Goal: Information Seeking & Learning: Learn about a topic

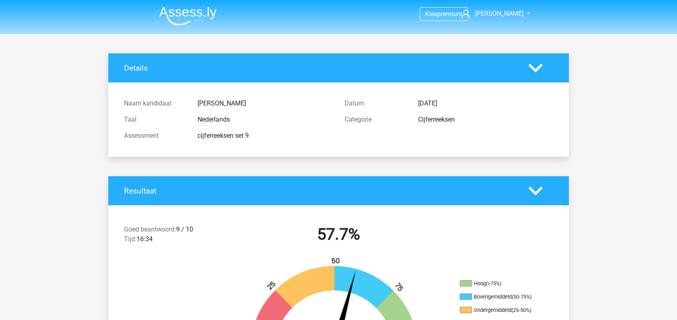
click at [197, 20] on img at bounding box center [187, 15] width 57 height 19
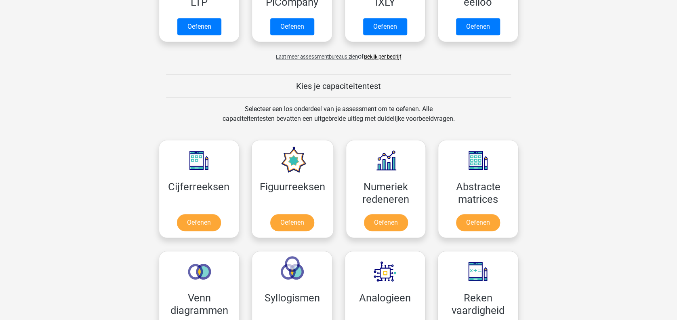
scroll to position [259, 0]
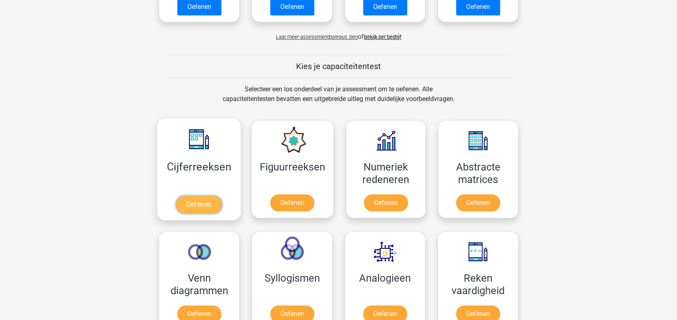
click at [204, 204] on link "Oefenen" at bounding box center [199, 205] width 46 height 18
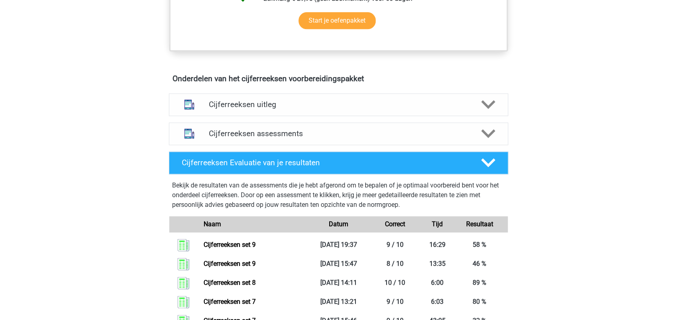
scroll to position [466, 0]
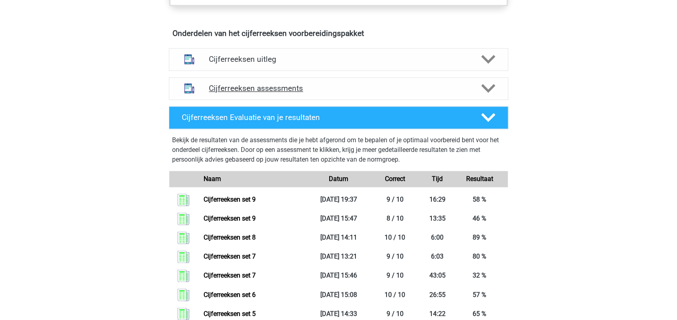
click at [486, 95] on icon at bounding box center [488, 88] width 14 height 14
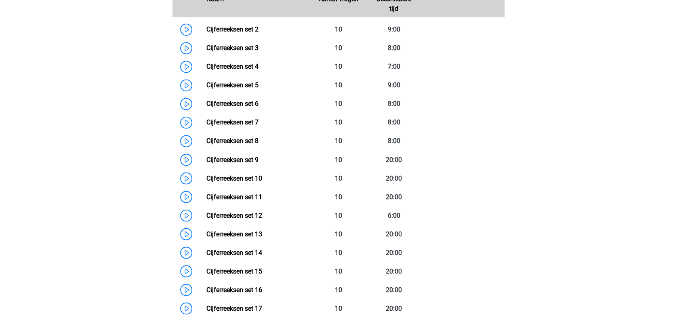
scroll to position [620, 0]
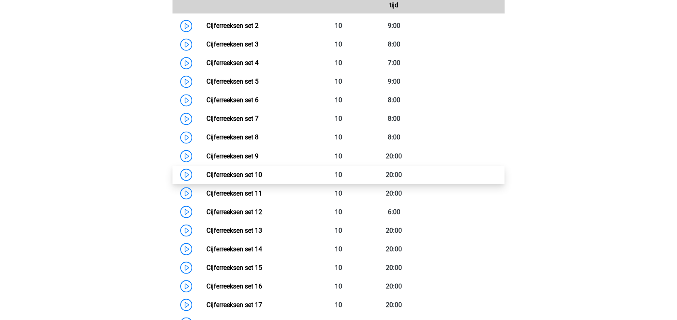
click at [262, 178] on link "Cijferreeksen set 10" at bounding box center [234, 174] width 56 height 8
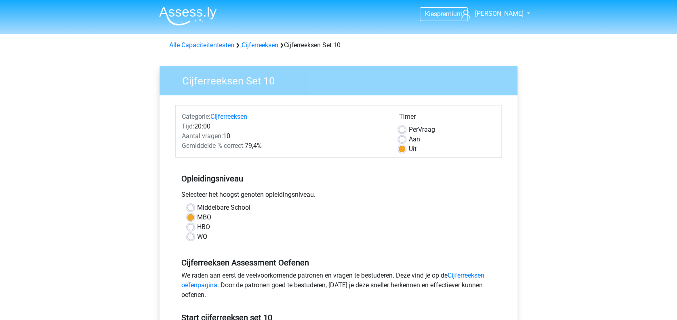
scroll to position [32, 0]
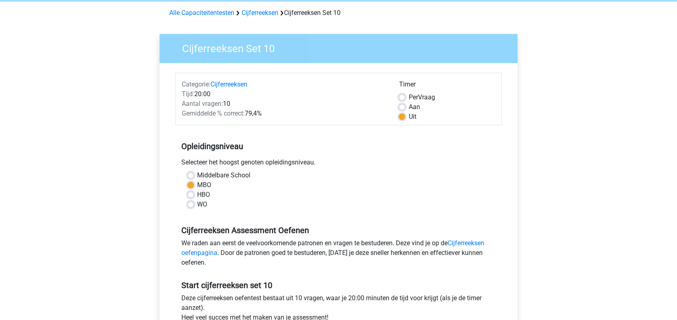
click at [408, 109] on div "Aan" at bounding box center [447, 107] width 97 height 10
click at [416, 121] on label "Uit" at bounding box center [412, 117] width 8 height 10
click at [405, 120] on input "Uit" at bounding box center [402, 116] width 6 height 8
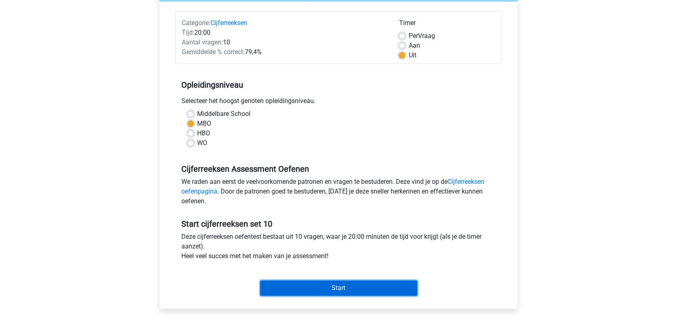
click at [378, 291] on input "Start" at bounding box center [338, 287] width 157 height 15
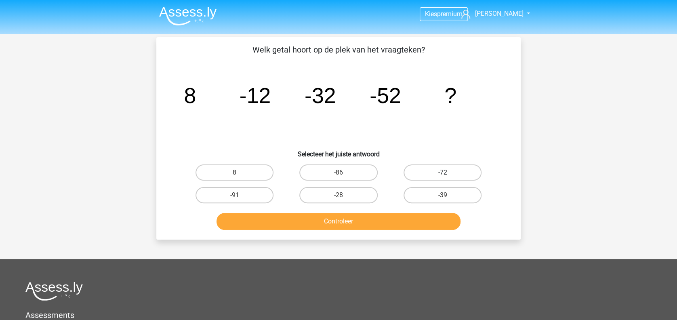
click at [452, 170] on label "-72" at bounding box center [443, 172] width 78 height 16
click at [448, 172] on input "-72" at bounding box center [444, 174] width 5 height 5
radio input "true"
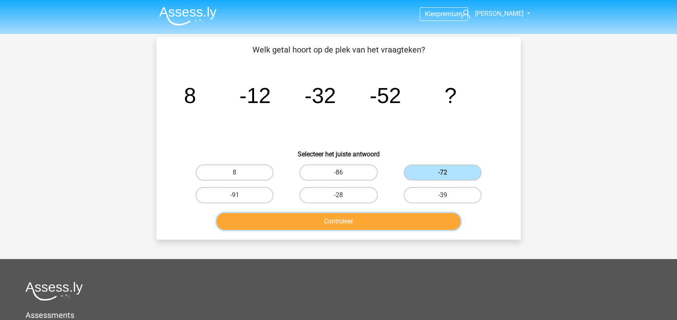
click at [392, 214] on button "Controleer" at bounding box center [339, 221] width 244 height 17
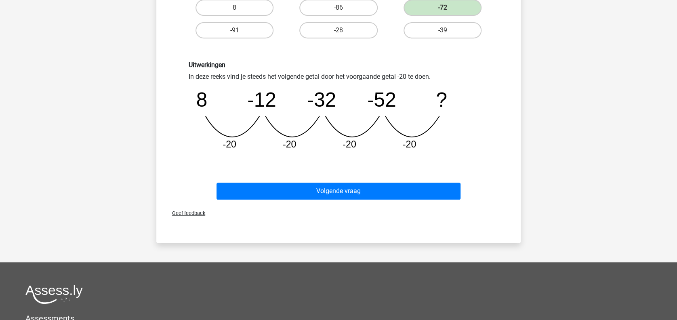
scroll to position [166, 0]
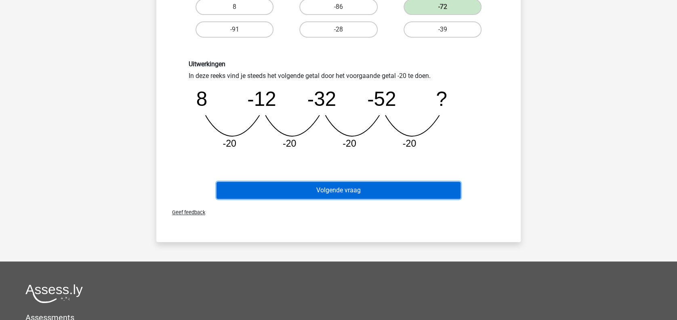
click at [404, 186] on button "Volgende vraag" at bounding box center [339, 190] width 244 height 17
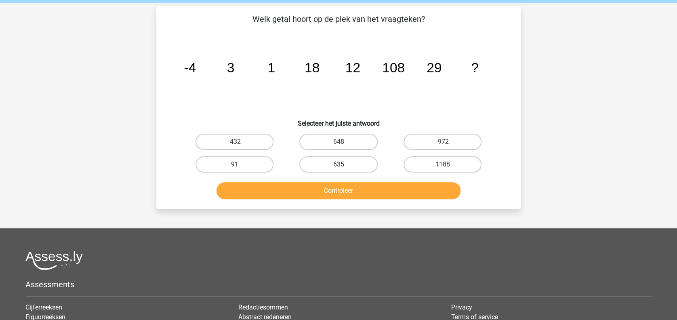
scroll to position [30, 0]
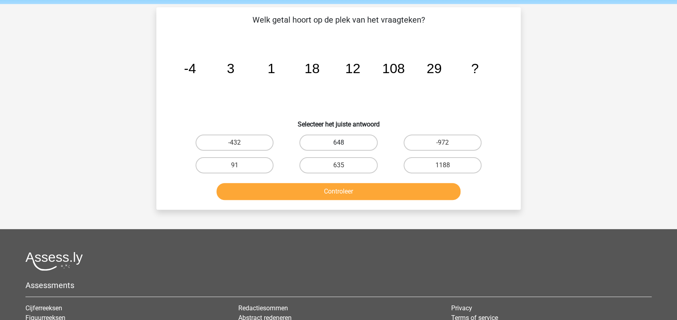
click at [358, 142] on label "648" at bounding box center [338, 143] width 78 height 16
click at [344, 143] on input "648" at bounding box center [341, 145] width 5 height 5
radio input "true"
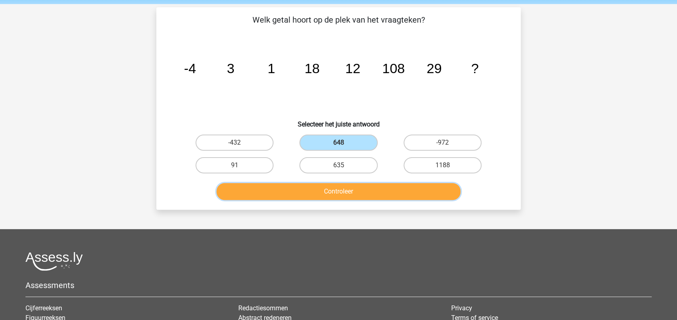
click at [391, 193] on button "Controleer" at bounding box center [339, 191] width 244 height 17
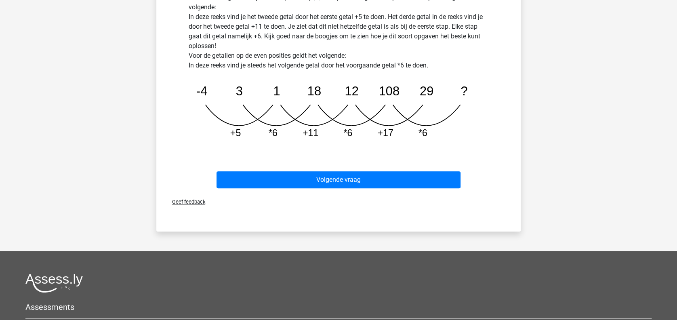
scroll to position [254, 0]
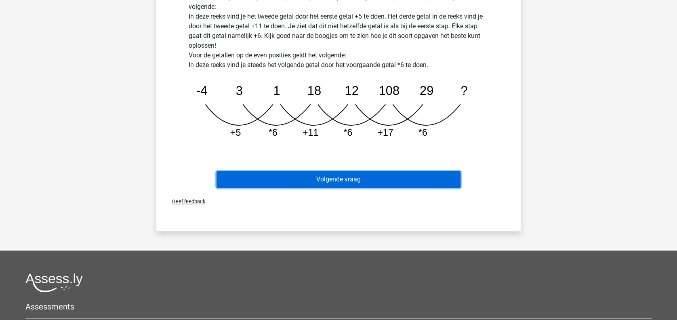
click at [437, 177] on button "Volgende vraag" at bounding box center [339, 179] width 244 height 17
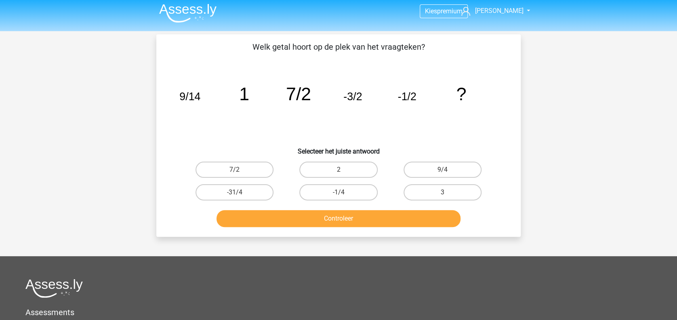
scroll to position [2, 0]
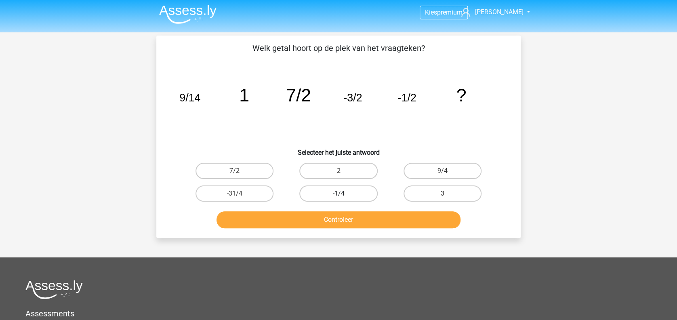
click at [351, 192] on label "-1/4" at bounding box center [338, 193] width 78 height 16
click at [344, 193] on input "-1/4" at bounding box center [341, 195] width 5 height 5
radio input "true"
click at [369, 214] on button "Controleer" at bounding box center [339, 219] width 244 height 17
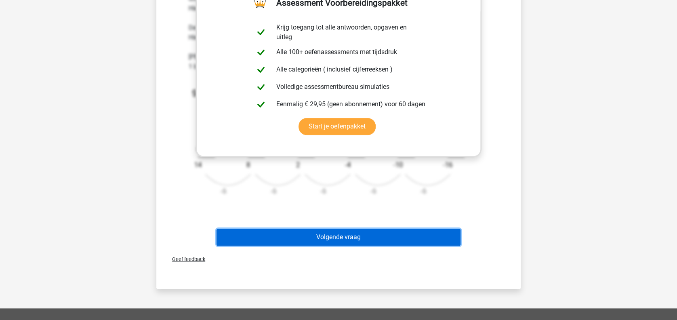
click at [433, 237] on button "Volgende vraag" at bounding box center [339, 237] width 244 height 17
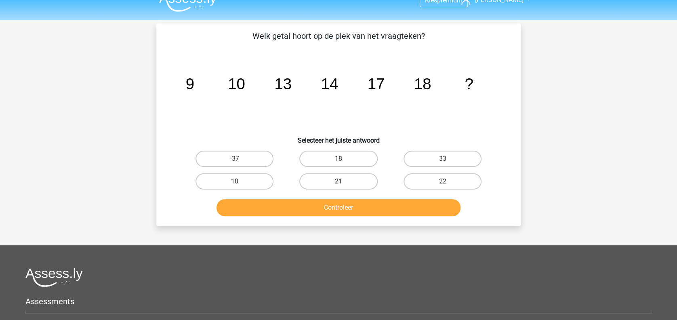
scroll to position [13, 0]
click at [353, 185] on label "21" at bounding box center [338, 182] width 78 height 16
click at [344, 185] on input "21" at bounding box center [341, 184] width 5 height 5
radio input "true"
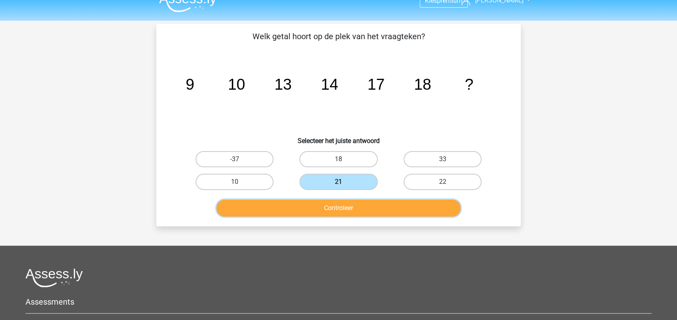
click at [376, 205] on button "Controleer" at bounding box center [339, 208] width 244 height 17
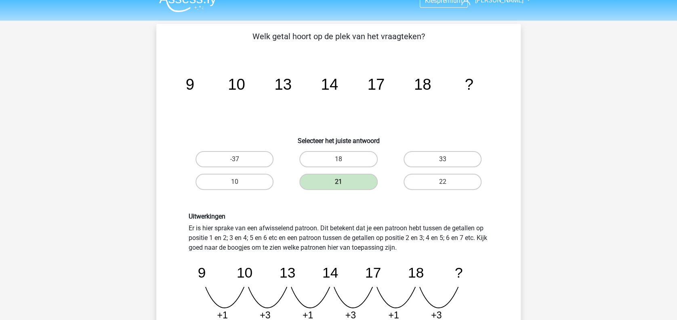
scroll to position [196, 0]
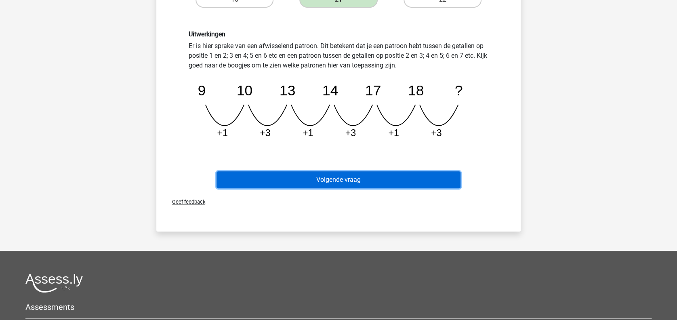
click at [389, 180] on button "Volgende vraag" at bounding box center [339, 179] width 244 height 17
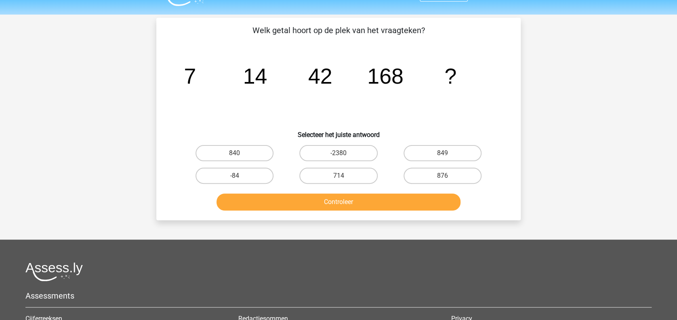
scroll to position [18, 0]
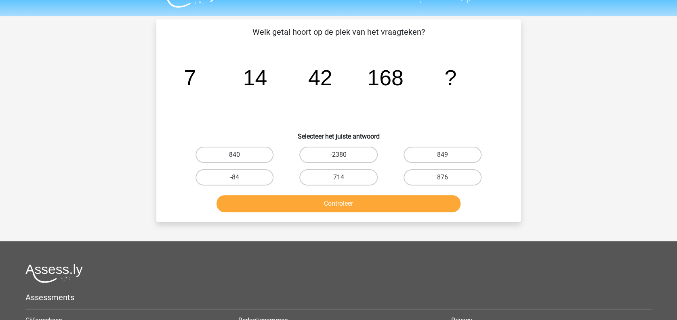
click at [247, 147] on label "840" at bounding box center [235, 155] width 78 height 16
click at [240, 155] on input "840" at bounding box center [237, 157] width 5 height 5
radio input "true"
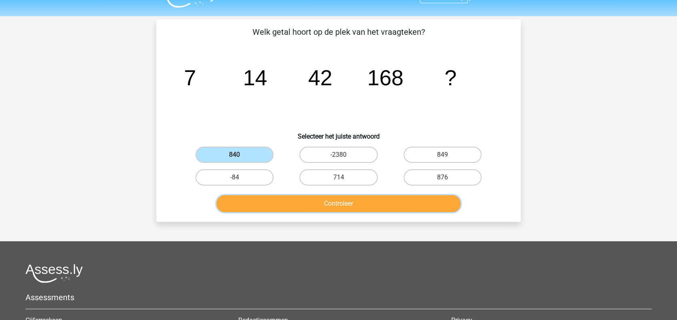
click at [347, 206] on button "Controleer" at bounding box center [339, 203] width 244 height 17
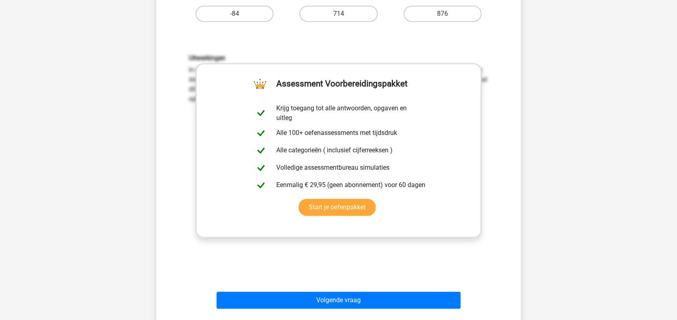
scroll to position [198, 0]
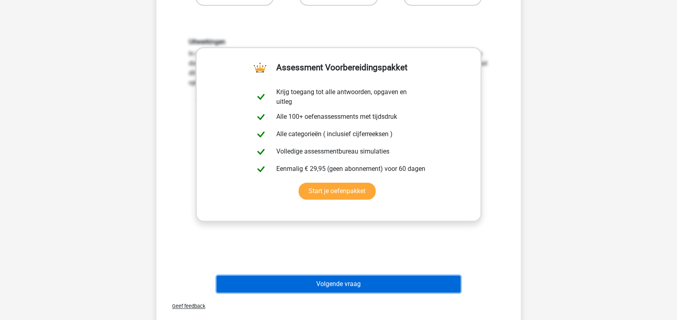
click at [401, 278] on button "Volgende vraag" at bounding box center [339, 283] width 244 height 17
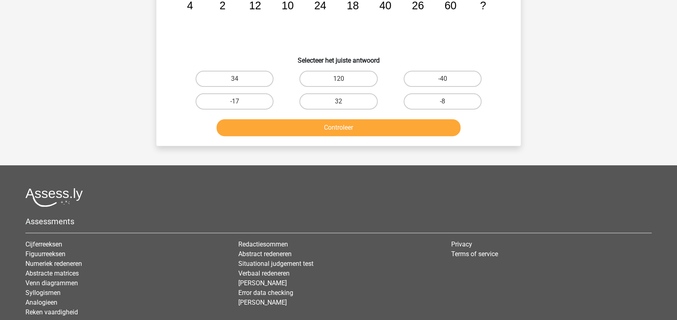
scroll to position [37, 0]
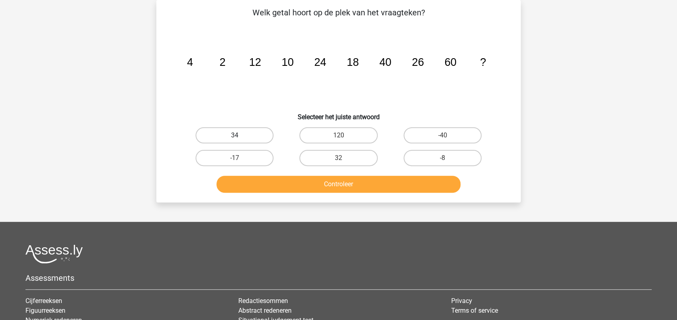
click at [242, 135] on label "34" at bounding box center [235, 135] width 78 height 16
click at [240, 135] on input "34" at bounding box center [237, 137] width 5 height 5
radio input "true"
click at [369, 188] on button "Controleer" at bounding box center [339, 184] width 244 height 17
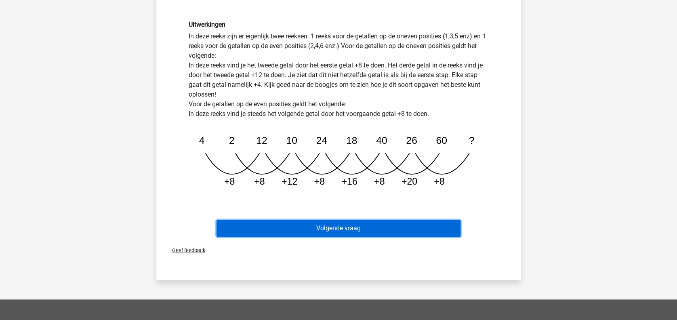
click at [413, 229] on button "Volgende vraag" at bounding box center [339, 228] width 244 height 17
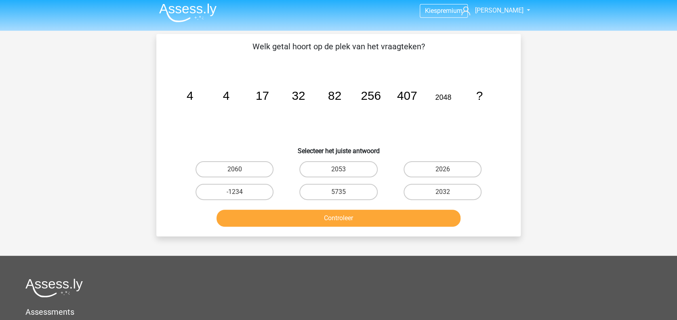
scroll to position [0, 0]
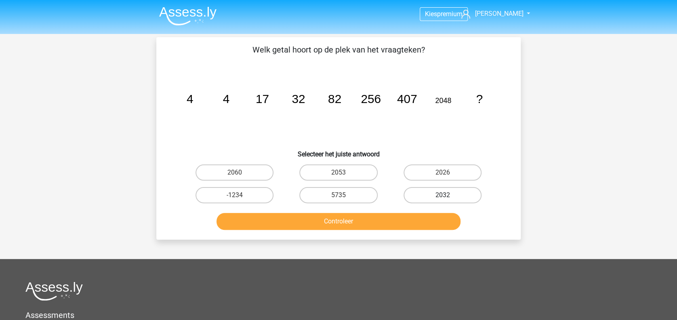
click at [449, 194] on label "2032" at bounding box center [443, 195] width 78 height 16
click at [448, 195] on input "2032" at bounding box center [444, 197] width 5 height 5
radio input "true"
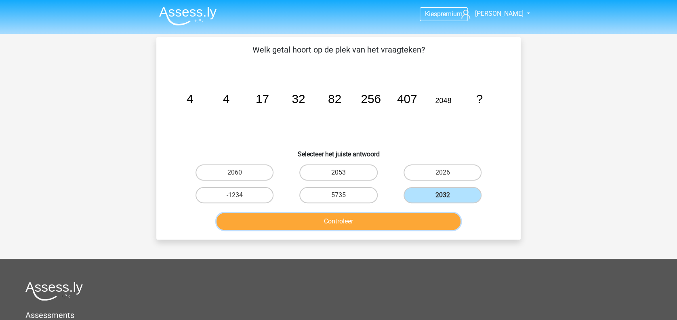
click at [419, 217] on button "Controleer" at bounding box center [339, 221] width 244 height 17
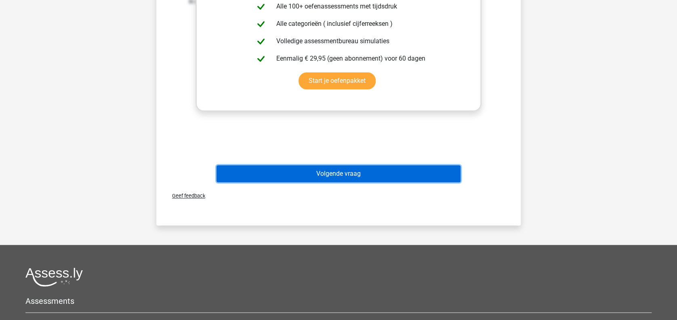
click at [436, 178] on button "Volgende vraag" at bounding box center [339, 173] width 244 height 17
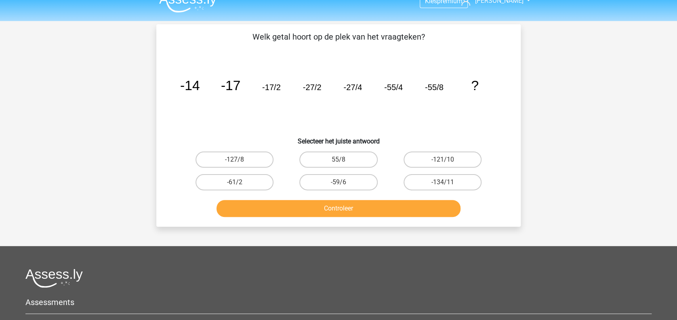
scroll to position [10, 0]
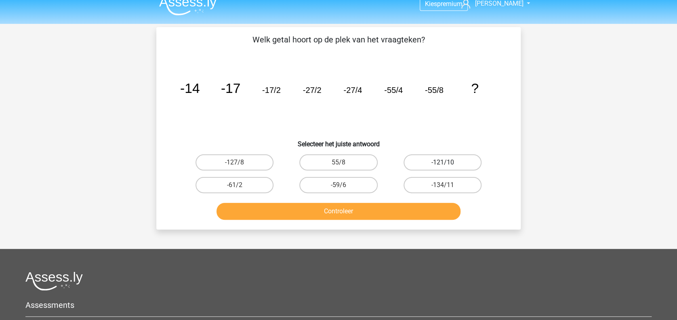
click at [437, 168] on label "-121/10" at bounding box center [443, 162] width 78 height 16
click at [442, 168] on input "-121/10" at bounding box center [444, 164] width 5 height 5
radio input "true"
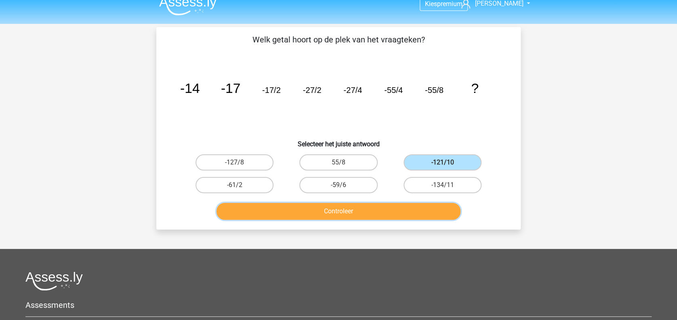
click at [406, 208] on button "Controleer" at bounding box center [339, 211] width 244 height 17
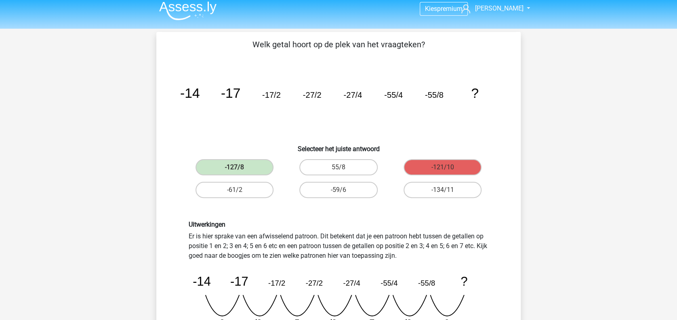
scroll to position [0, 0]
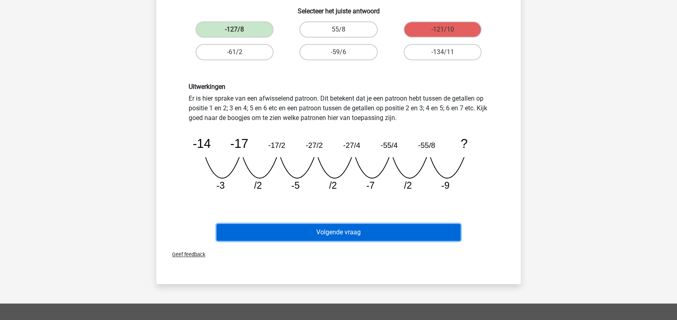
click at [384, 232] on button "Volgende vraag" at bounding box center [339, 232] width 244 height 17
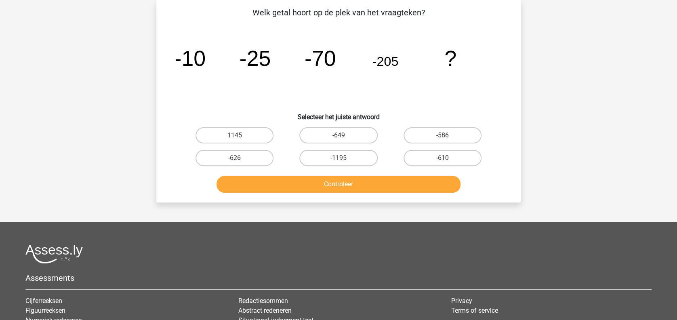
scroll to position [27, 0]
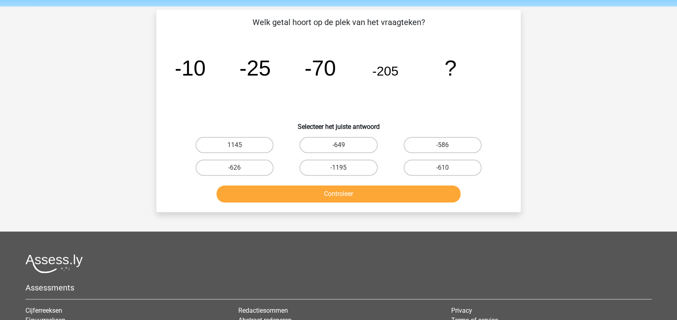
click at [458, 175] on div "-610" at bounding box center [443, 167] width 104 height 23
drag, startPoint x: 458, startPoint y: 175, endPoint x: 462, endPoint y: 172, distance: 4.9
click at [462, 172] on label "-610" at bounding box center [443, 168] width 78 height 16
click at [448, 172] on input "-610" at bounding box center [444, 170] width 5 height 5
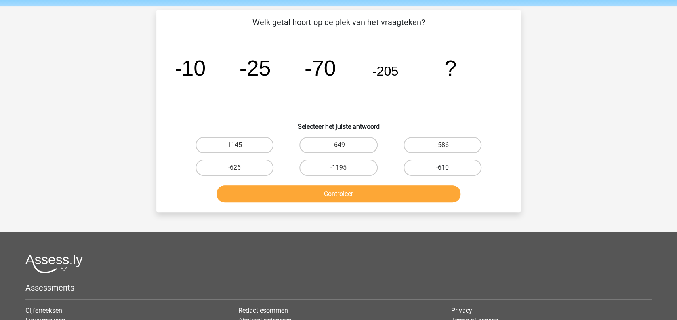
radio input "true"
click at [462, 172] on label "-610" at bounding box center [443, 168] width 78 height 16
click at [448, 172] on input "-610" at bounding box center [444, 170] width 5 height 5
click at [270, 256] on div at bounding box center [338, 263] width 626 height 19
click at [304, 206] on div "Welk getal hoort op de plek van het vraagteken? image/svg+xml -10 -25 -70 -205 …" at bounding box center [338, 111] width 364 height 202
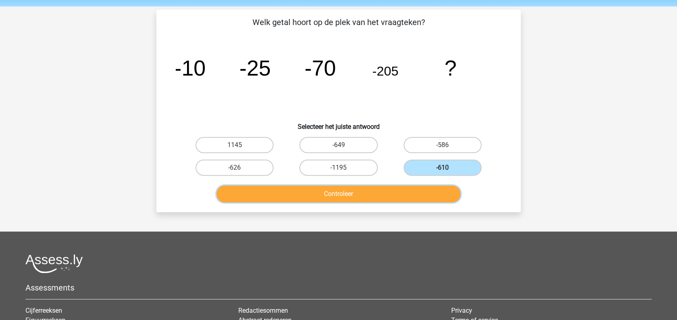
click at [331, 200] on button "Controleer" at bounding box center [339, 193] width 244 height 17
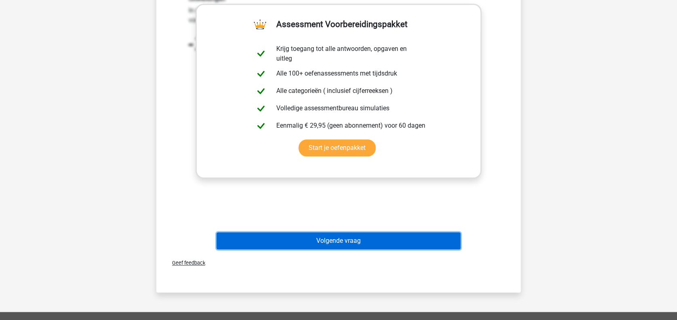
click at [393, 242] on button "Volgende vraag" at bounding box center [339, 240] width 244 height 17
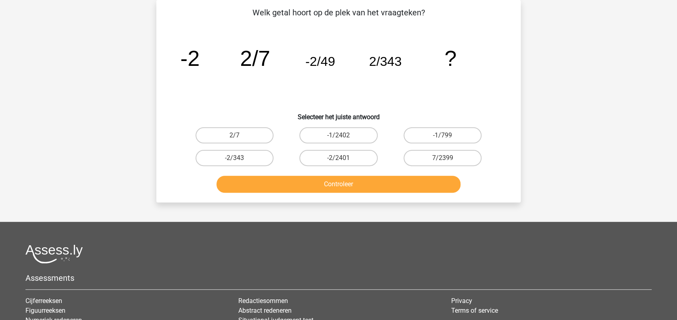
scroll to position [0, 0]
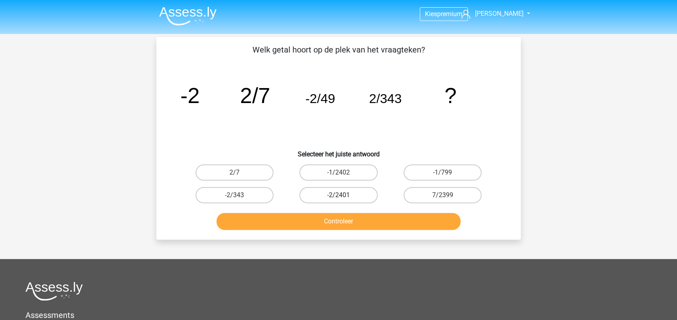
click at [362, 195] on label "-2/2401" at bounding box center [338, 195] width 78 height 16
click at [344, 195] on input "-2/2401" at bounding box center [341, 197] width 5 height 5
radio input "true"
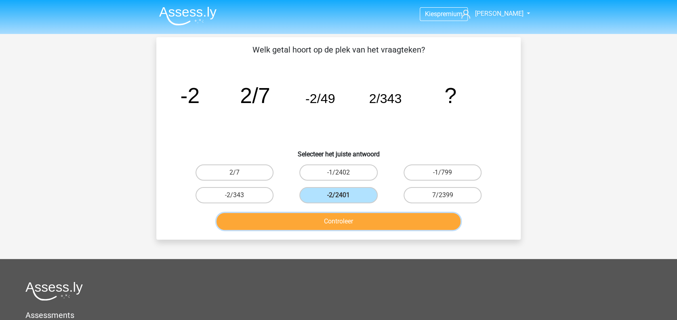
click at [422, 225] on button "Controleer" at bounding box center [339, 221] width 244 height 17
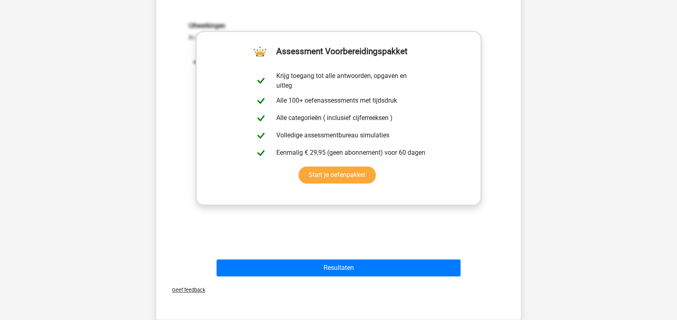
scroll to position [217, 0]
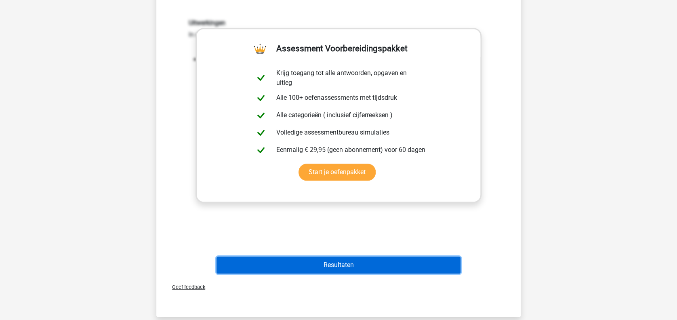
click at [430, 265] on button "Resultaten" at bounding box center [339, 265] width 244 height 17
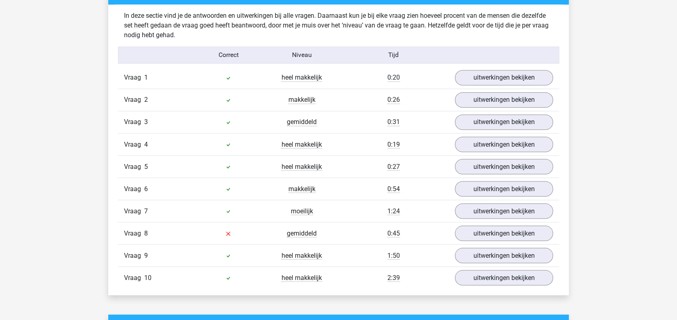
scroll to position [638, 0]
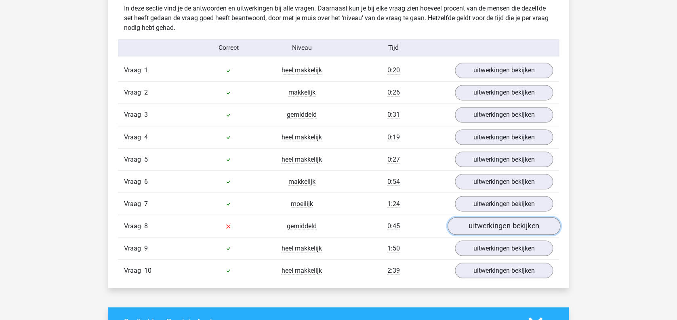
click at [499, 222] on link "uitwerkingen bekijken" at bounding box center [504, 226] width 113 height 18
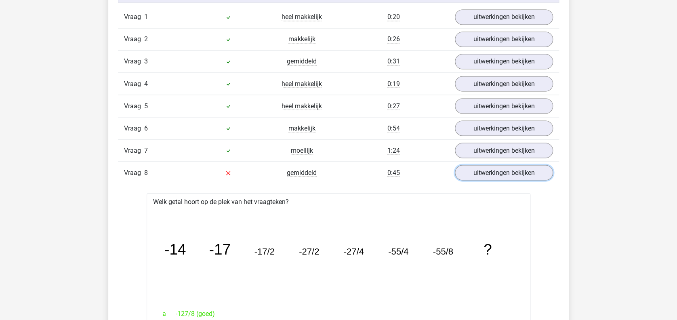
scroll to position [691, 0]
click at [500, 142] on link "uitwerkingen bekijken" at bounding box center [504, 151] width 113 height 18
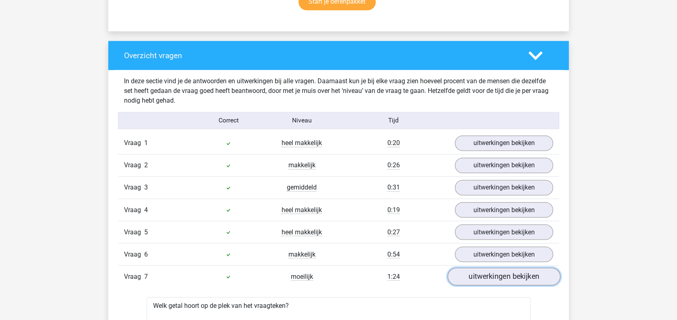
scroll to position [579, 0]
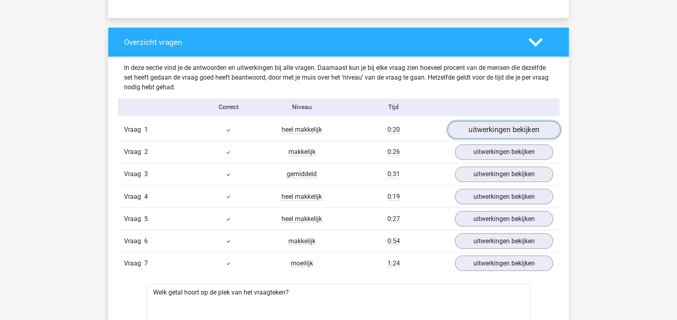
click at [514, 129] on link "uitwerkingen bekijken" at bounding box center [504, 130] width 113 height 18
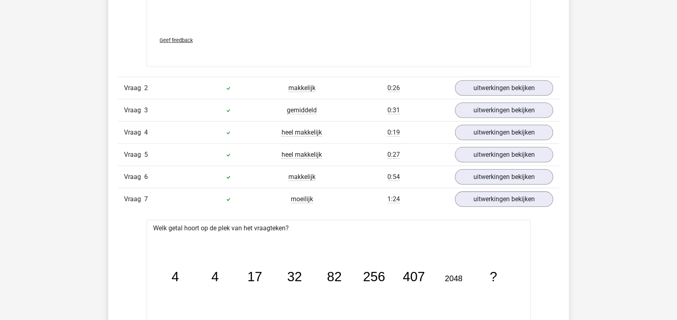
scroll to position [1161, 0]
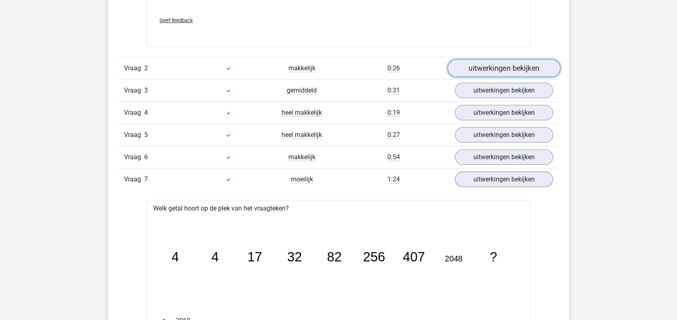
click at [496, 63] on link "uitwerkingen bekijken" at bounding box center [504, 69] width 113 height 18
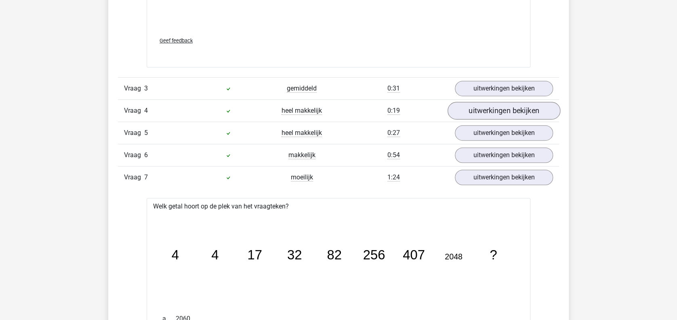
scroll to position [1662, 0]
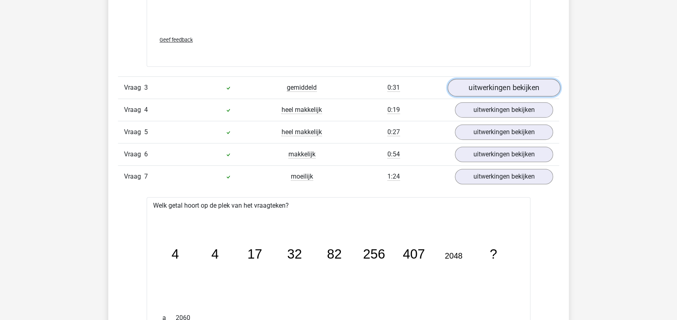
click at [533, 90] on link "uitwerkingen bekijken" at bounding box center [504, 88] width 113 height 18
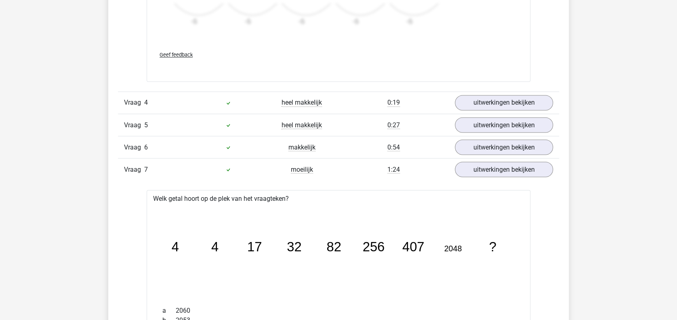
scroll to position [2164, 0]
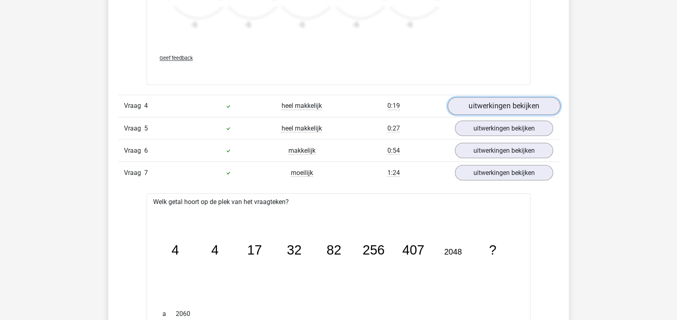
click at [515, 102] on link "uitwerkingen bekijken" at bounding box center [504, 106] width 113 height 18
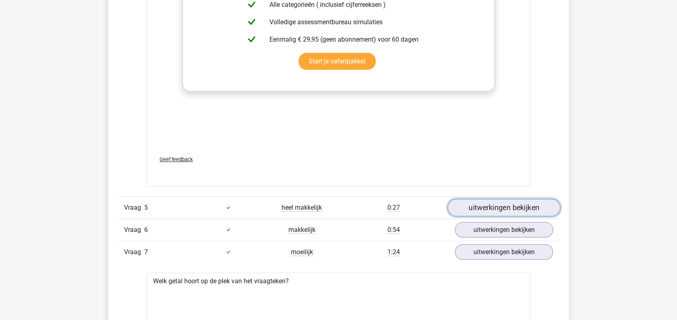
click at [528, 206] on link "uitwerkingen bekijken" at bounding box center [504, 208] width 113 height 18
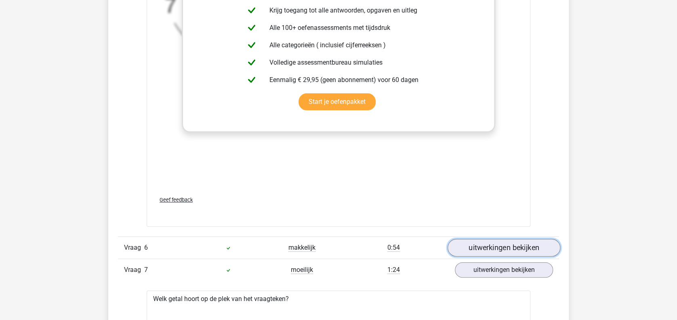
click at [517, 247] on link "uitwerkingen bekijken" at bounding box center [504, 248] width 113 height 18
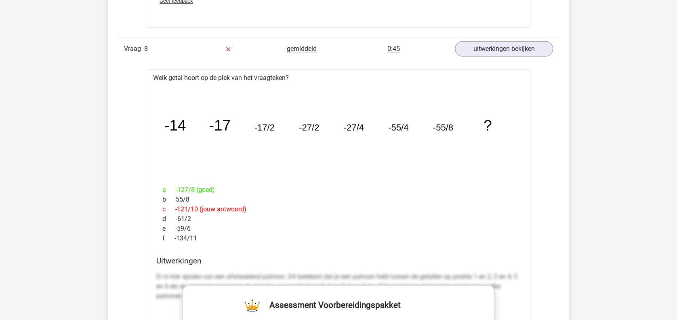
scroll to position [4314, 0]
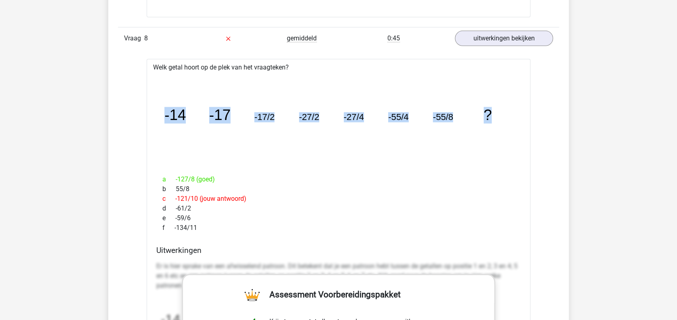
drag, startPoint x: 505, startPoint y: 130, endPoint x: 155, endPoint y: 98, distance: 350.9
click at [155, 98] on div "image/svg+xml -14 -17 -17/2 -27/2 -27/4 -55/4 -55/8 ?" at bounding box center [338, 120] width 371 height 96
copy g "-14 -17 -17/2 -27/2 -27/4 -55/4 -55/8 ?"
click at [478, 121] on icon "image/svg+xml -14 -17 -17/2 -27/2 -27/4 -55/4 -55/8 ?" at bounding box center [339, 121] width 358 height 90
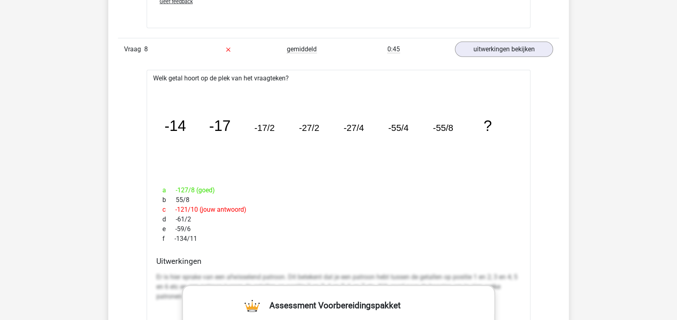
scroll to position [4298, 0]
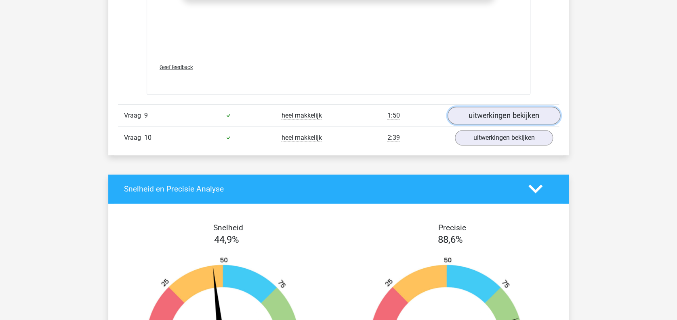
click at [517, 107] on link "uitwerkingen bekijken" at bounding box center [504, 116] width 113 height 18
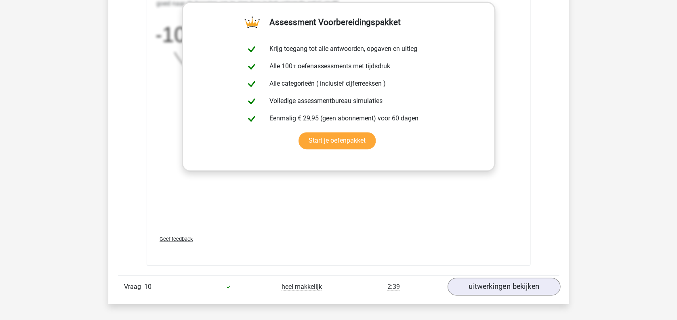
scroll to position [5114, 0]
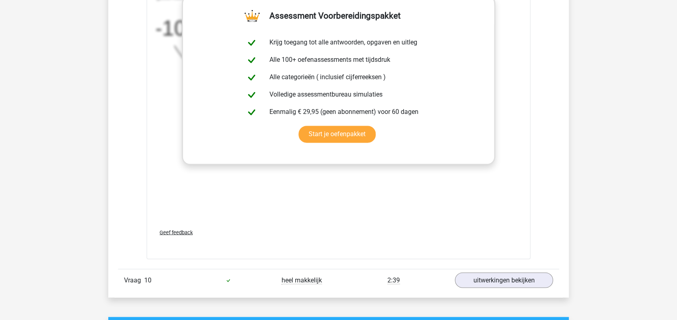
click at [485, 273] on link "uitwerkingen bekijken" at bounding box center [504, 280] width 113 height 18
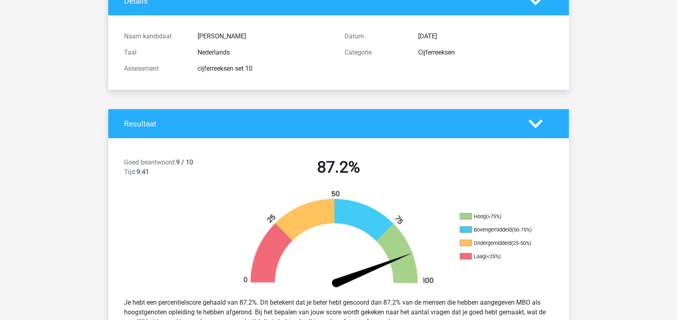
scroll to position [0, 0]
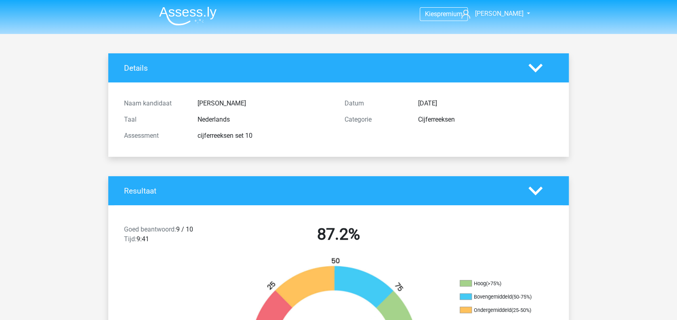
click at [174, 7] on img at bounding box center [187, 15] width 57 height 19
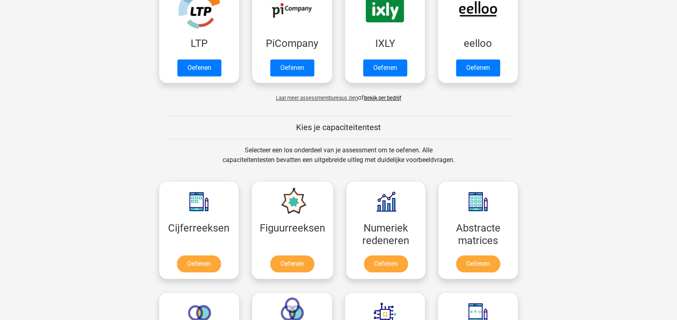
scroll to position [201, 0]
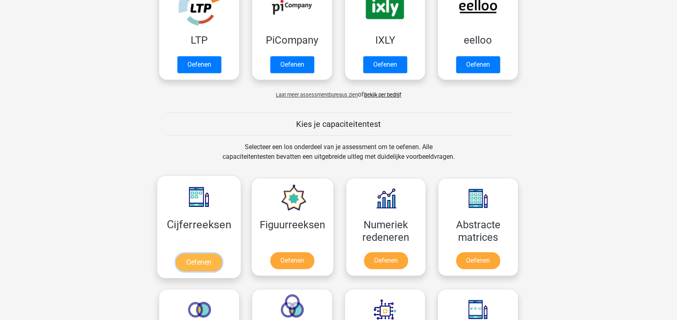
click at [188, 253] on link "Oefenen" at bounding box center [199, 262] width 46 height 18
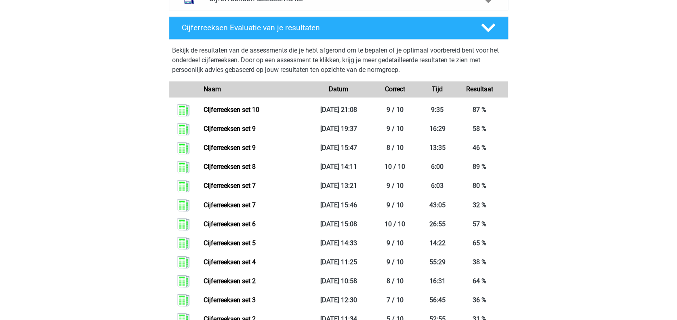
scroll to position [443, 0]
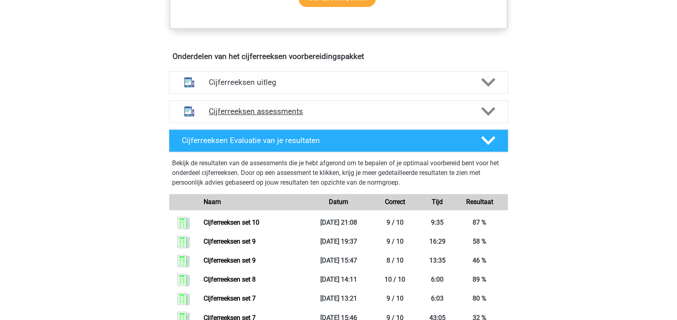
click at [492, 118] on icon at bounding box center [488, 111] width 14 height 14
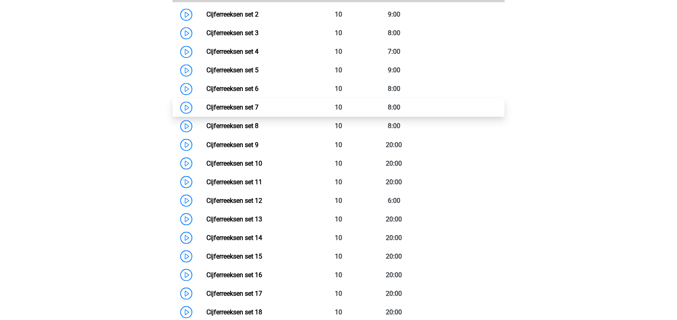
scroll to position [641, 0]
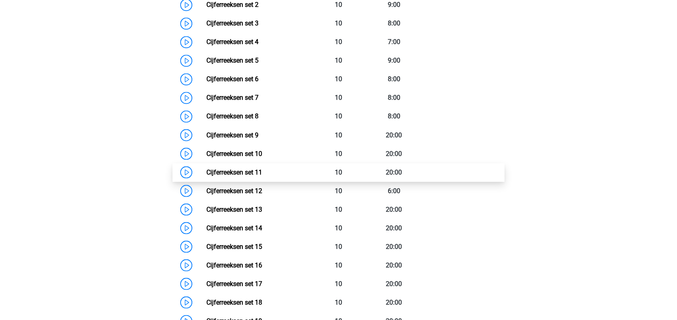
click at [257, 174] on link "Cijferreeksen set 11" at bounding box center [234, 172] width 56 height 8
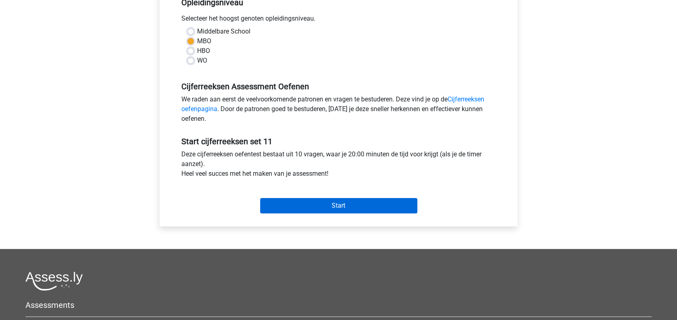
scroll to position [177, 0]
click at [378, 206] on input "Start" at bounding box center [338, 205] width 157 height 15
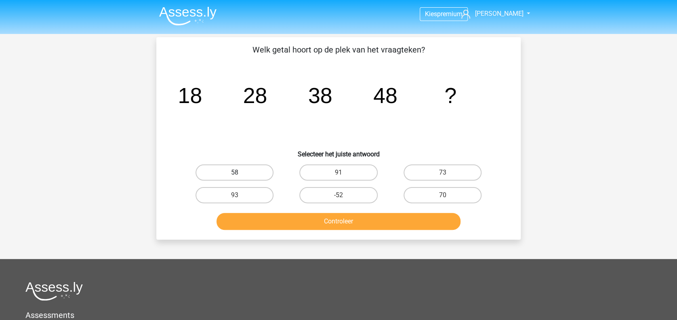
click at [231, 177] on label "58" at bounding box center [235, 172] width 78 height 16
click at [235, 177] on input "58" at bounding box center [237, 174] width 5 height 5
radio input "true"
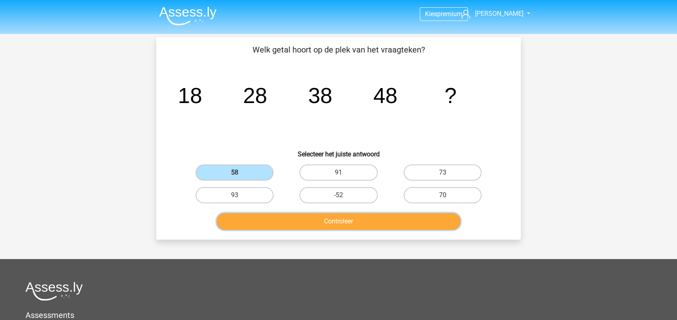
click at [377, 216] on button "Controleer" at bounding box center [339, 221] width 244 height 17
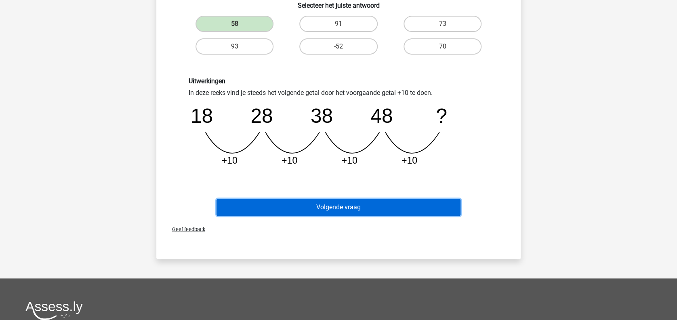
click at [442, 207] on button "Volgende vraag" at bounding box center [339, 207] width 244 height 17
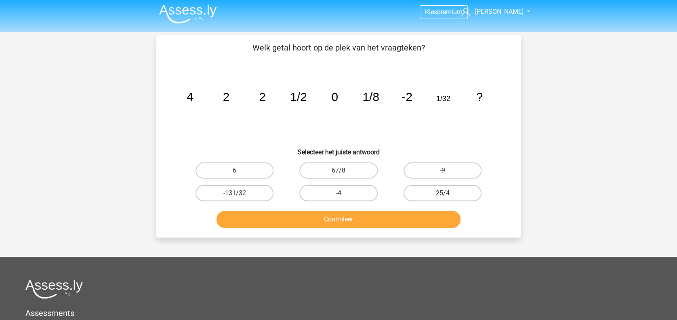
scroll to position [2, 0]
click at [336, 196] on label "-4" at bounding box center [338, 193] width 78 height 16
click at [339, 196] on input "-4" at bounding box center [341, 195] width 5 height 5
radio input "true"
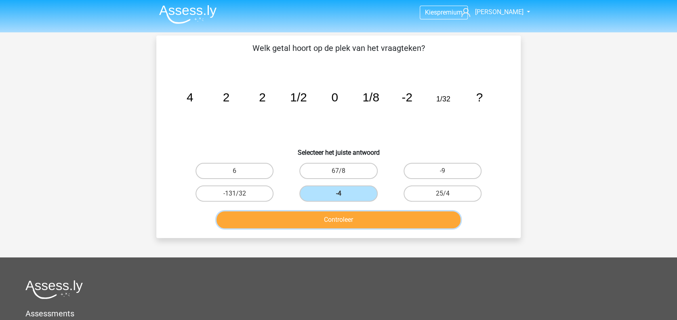
click at [378, 222] on button "Controleer" at bounding box center [339, 219] width 244 height 17
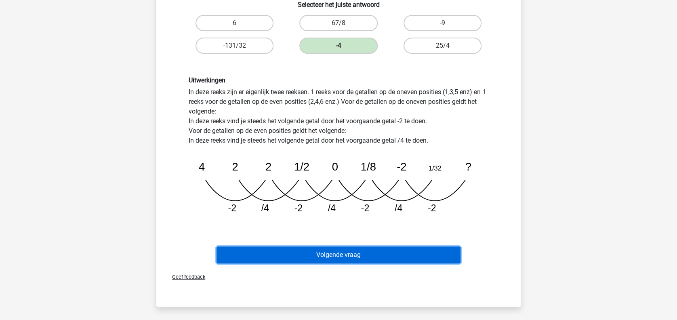
click at [433, 250] on button "Volgende vraag" at bounding box center [339, 254] width 244 height 17
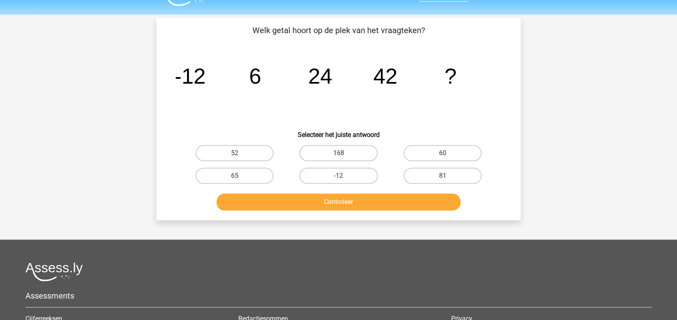
scroll to position [19, 0]
drag, startPoint x: 526, startPoint y: 226, endPoint x: 312, endPoint y: 315, distance: 232.0
click at [312, 315] on div "Kies premium Anne Ruth Anneruthvm@icloud.com" at bounding box center [338, 217] width 677 height 472
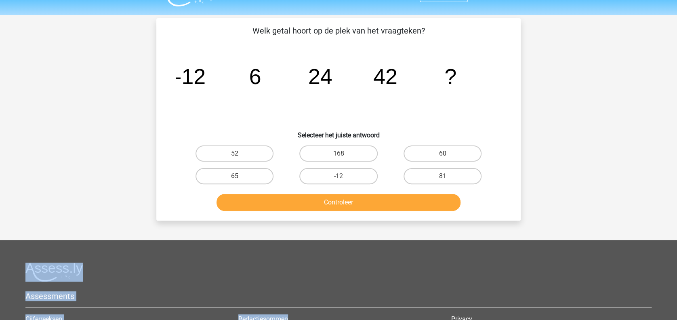
scroll to position [24, 0]
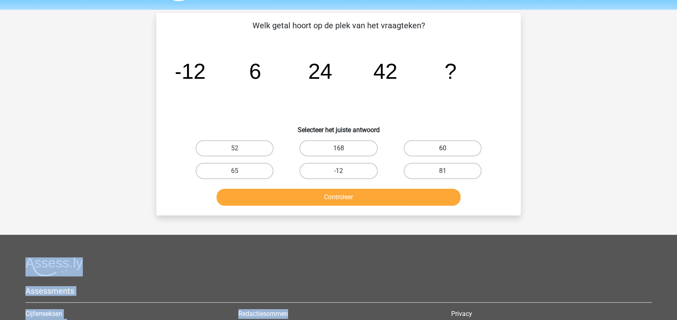
drag, startPoint x: 312, startPoint y: 315, endPoint x: 466, endPoint y: 149, distance: 226.1
click at [466, 149] on label "60" at bounding box center [443, 148] width 78 height 16
click at [448, 149] on input "60" at bounding box center [444, 150] width 5 height 5
radio input "true"
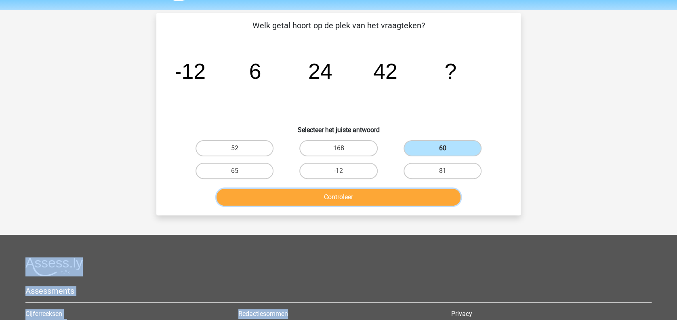
click at [426, 200] on button "Controleer" at bounding box center [339, 197] width 244 height 17
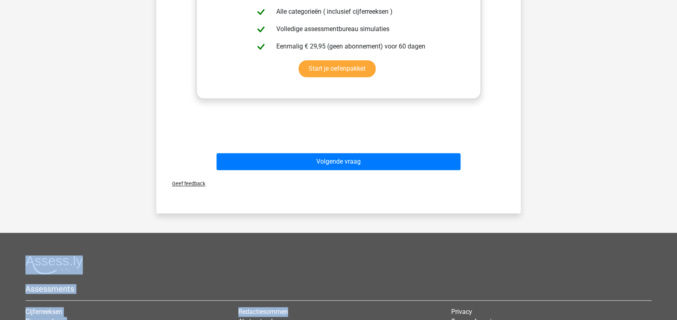
scroll to position [320, 0]
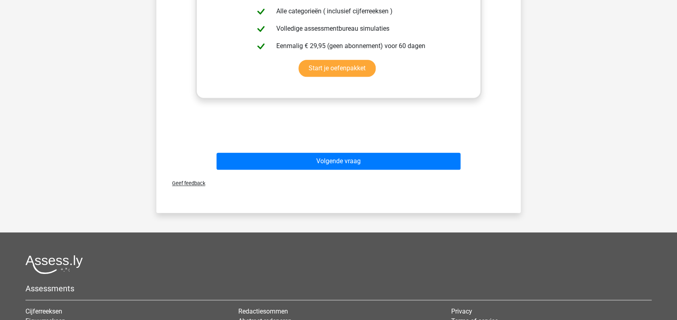
click at [454, 170] on div "Volgende vraag" at bounding box center [339, 163] width 312 height 20
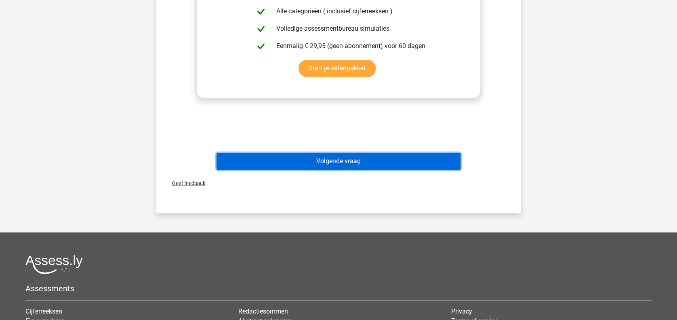
click at [439, 158] on button "Volgende vraag" at bounding box center [339, 161] width 244 height 17
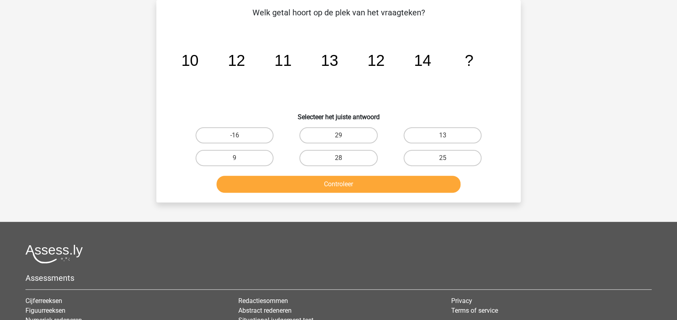
scroll to position [0, 0]
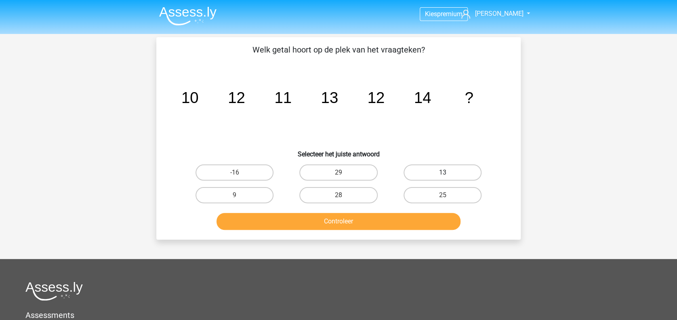
click at [452, 170] on label "13" at bounding box center [443, 172] width 78 height 16
click at [448, 172] on input "13" at bounding box center [444, 174] width 5 height 5
radio input "true"
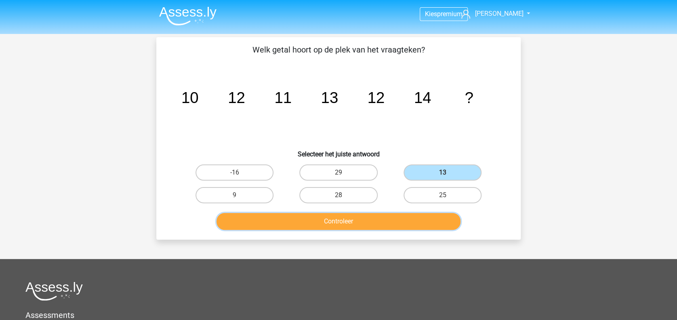
click at [395, 217] on button "Controleer" at bounding box center [339, 221] width 244 height 17
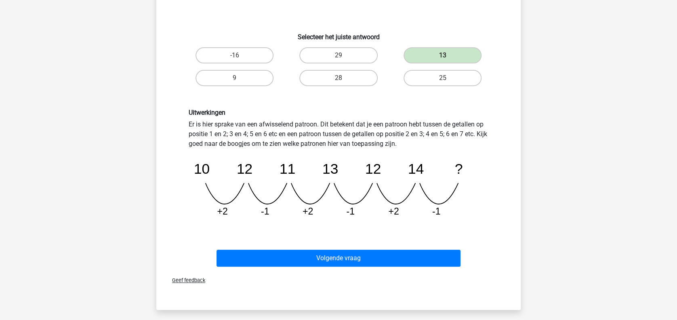
scroll to position [174, 0]
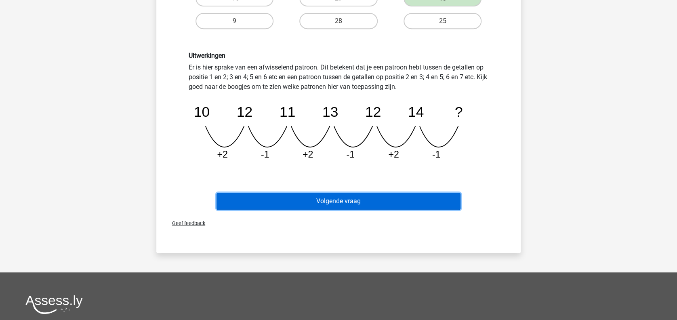
click at [442, 198] on button "Volgende vraag" at bounding box center [339, 201] width 244 height 17
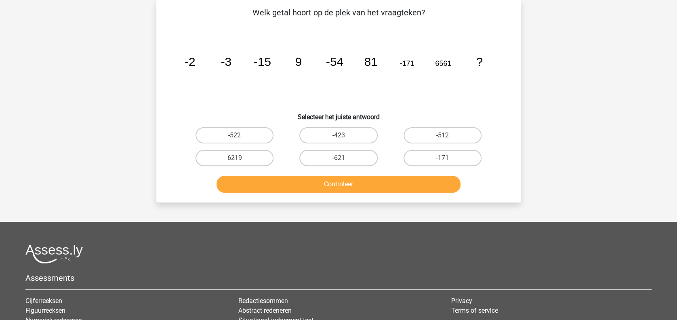
scroll to position [16, 0]
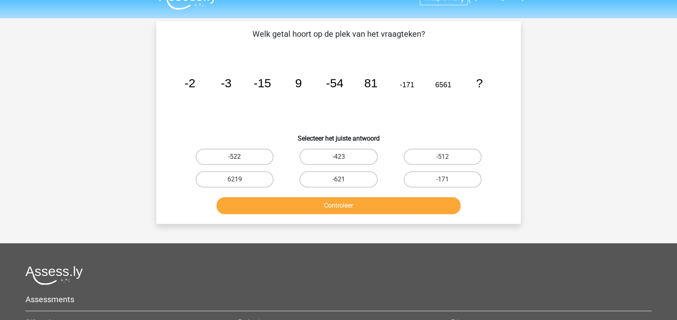
click at [249, 151] on label "-522" at bounding box center [235, 157] width 78 height 16
click at [240, 157] on input "-522" at bounding box center [237, 159] width 5 height 5
radio input "true"
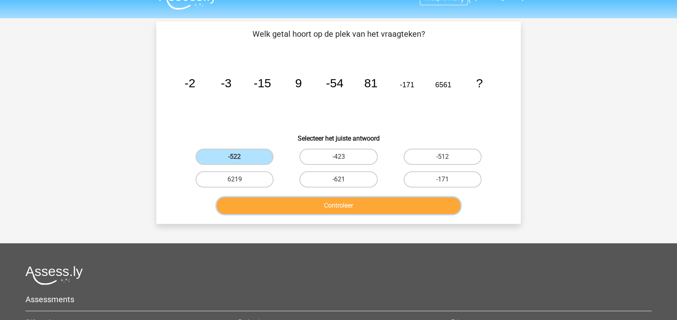
click at [322, 204] on button "Controleer" at bounding box center [339, 205] width 244 height 17
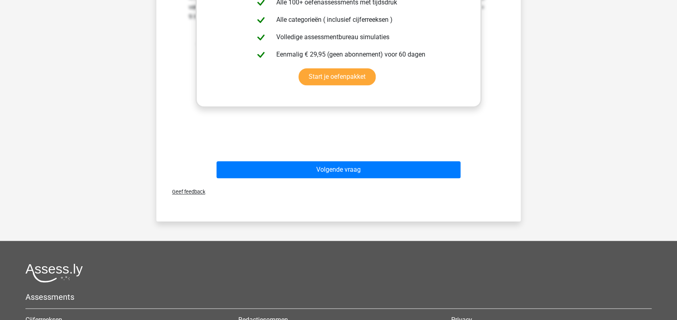
scroll to position [446, 0]
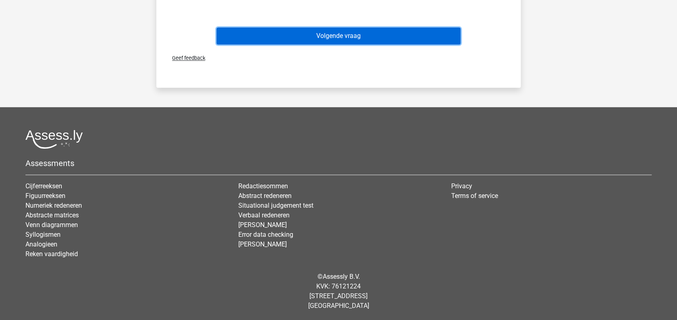
click at [403, 32] on button "Volgende vraag" at bounding box center [339, 35] width 244 height 17
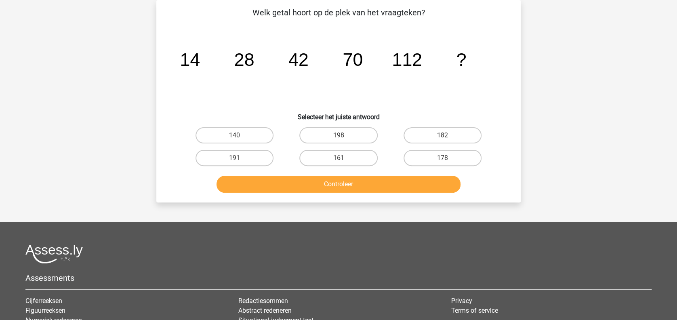
scroll to position [20, 0]
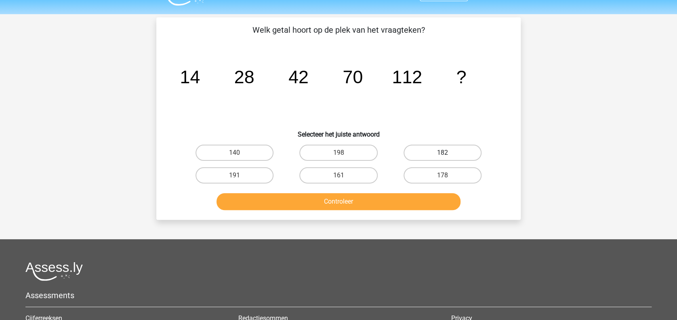
click at [448, 145] on label "182" at bounding box center [443, 153] width 78 height 16
click at [448, 153] on input "182" at bounding box center [444, 155] width 5 height 5
radio input "true"
click at [429, 198] on button "Controleer" at bounding box center [339, 201] width 244 height 17
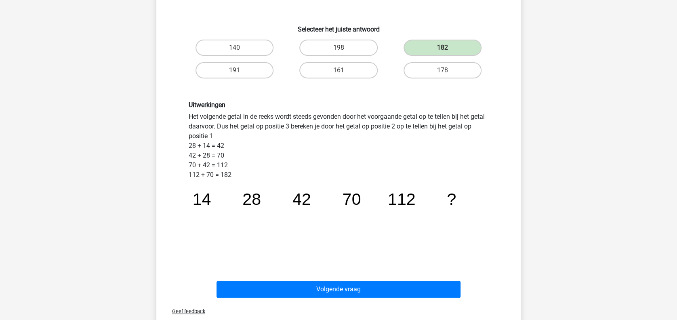
scroll to position [133, 0]
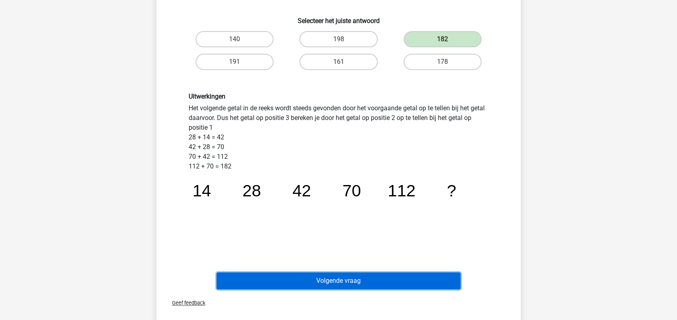
click at [420, 280] on button "Volgende vraag" at bounding box center [339, 280] width 244 height 17
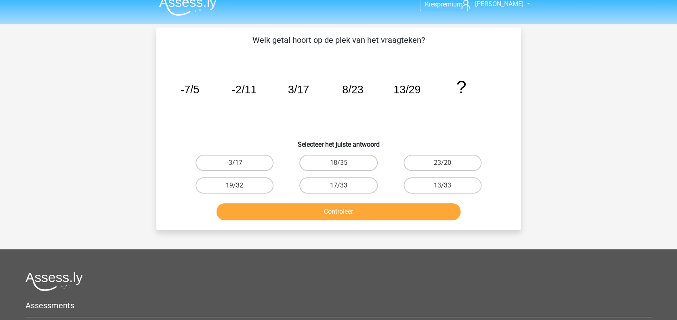
scroll to position [8, 0]
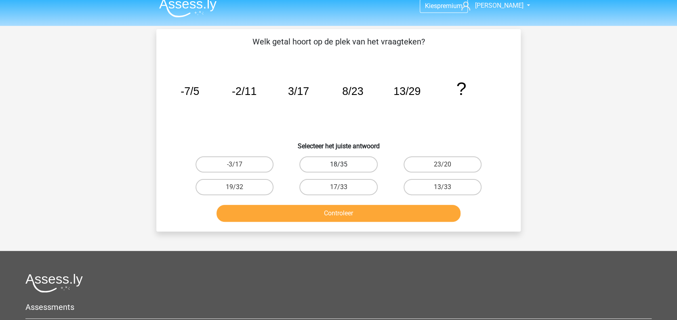
click at [347, 156] on label "18/35" at bounding box center [338, 164] width 78 height 16
click at [344, 164] on input "18/35" at bounding box center [341, 166] width 5 height 5
radio input "true"
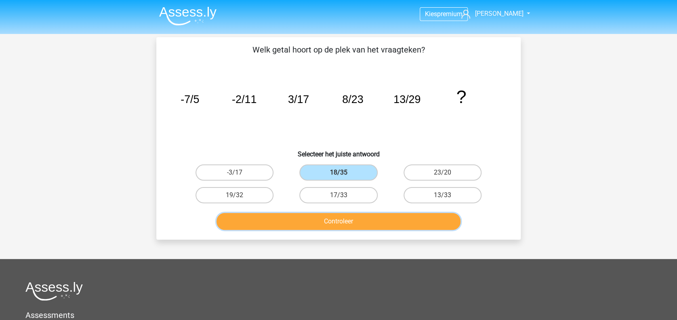
click at [374, 222] on button "Controleer" at bounding box center [339, 221] width 244 height 17
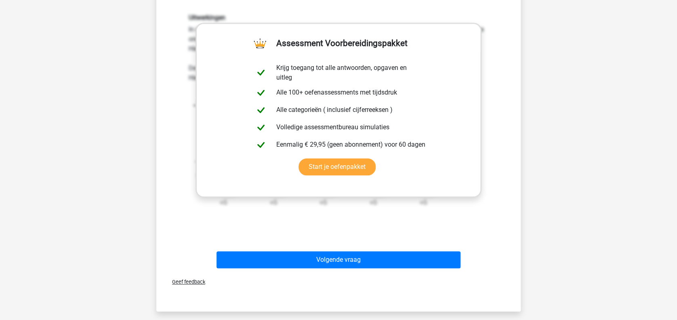
click at [401, 272] on div "Geef feedback" at bounding box center [339, 281] width 358 height 21
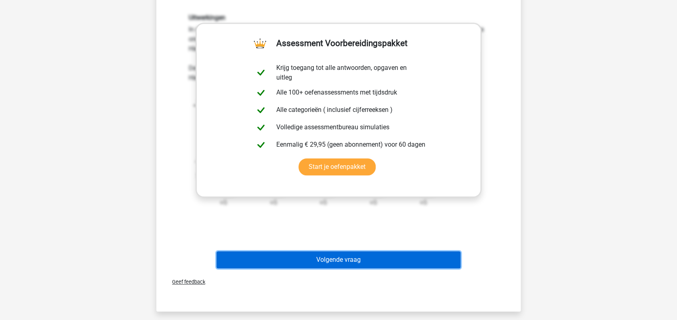
click at [424, 267] on button "Volgende vraag" at bounding box center [339, 259] width 244 height 17
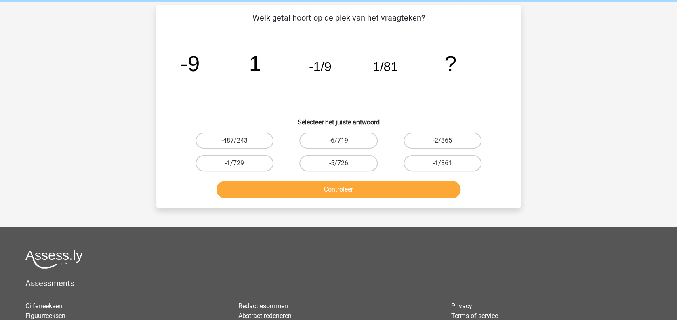
scroll to position [25, 0]
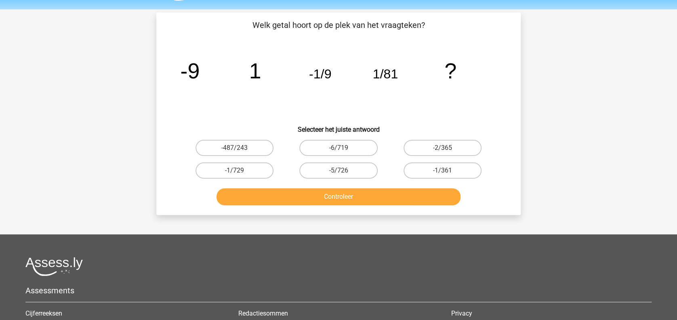
click at [239, 170] on input "-1/729" at bounding box center [237, 172] width 5 height 5
radio input "true"
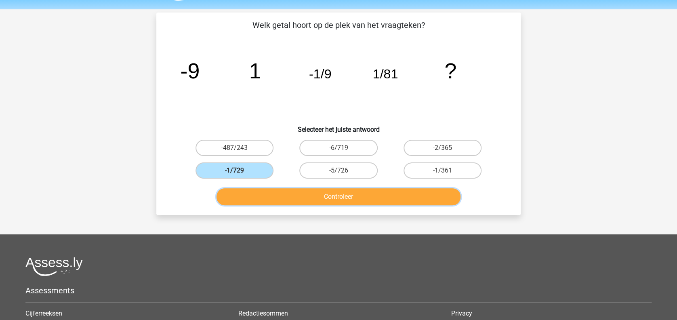
click at [311, 191] on button "Controleer" at bounding box center [339, 196] width 244 height 17
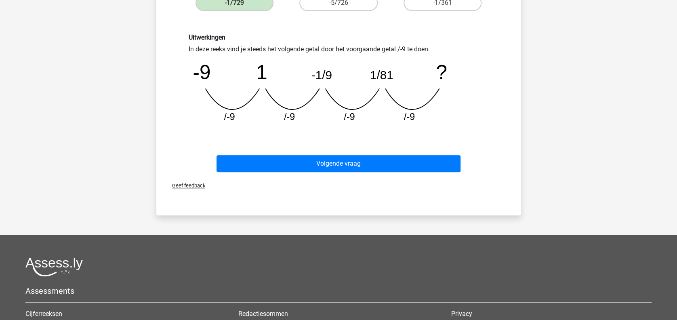
scroll to position [0, 0]
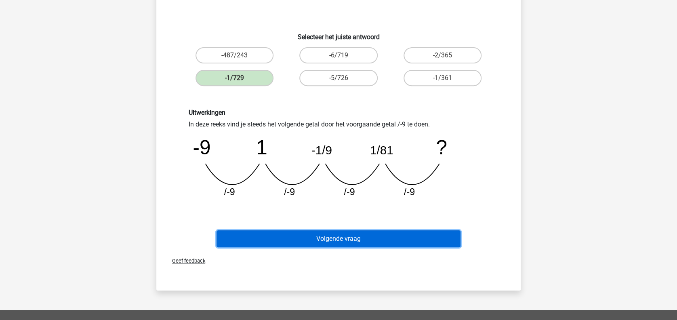
click at [405, 246] on button "Volgende vraag" at bounding box center [339, 238] width 244 height 17
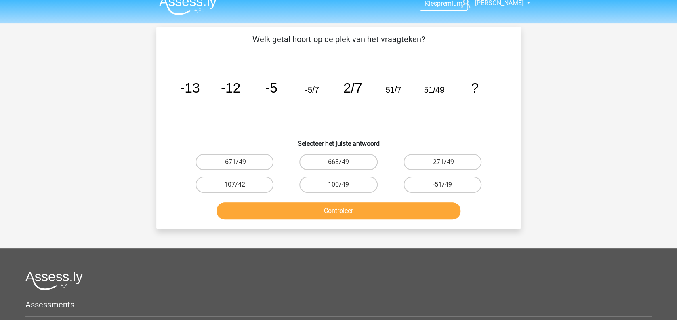
scroll to position [10, 0]
click at [360, 178] on label "100/49" at bounding box center [338, 185] width 78 height 16
click at [344, 185] on input "100/49" at bounding box center [341, 187] width 5 height 5
radio input "true"
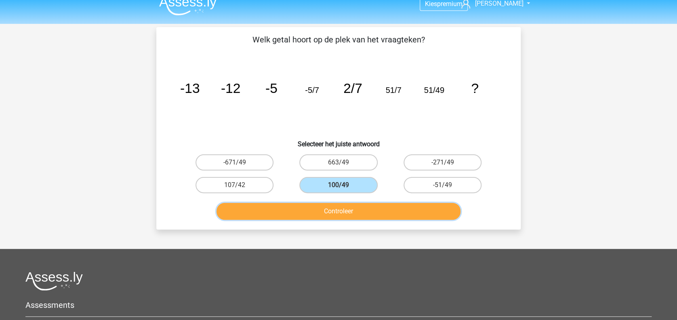
click at [395, 211] on button "Controleer" at bounding box center [339, 211] width 244 height 17
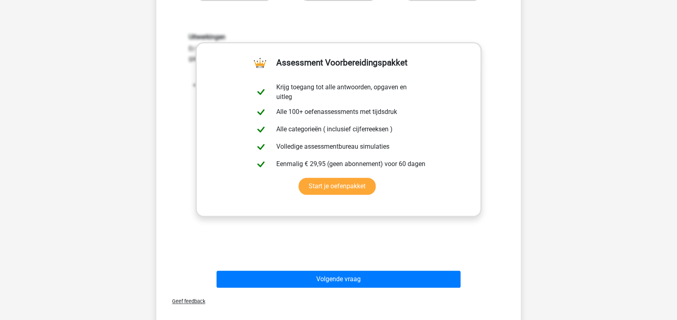
scroll to position [204, 0]
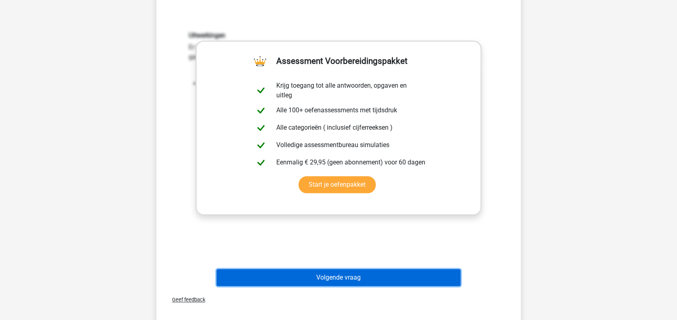
click at [419, 276] on button "Volgende vraag" at bounding box center [339, 277] width 244 height 17
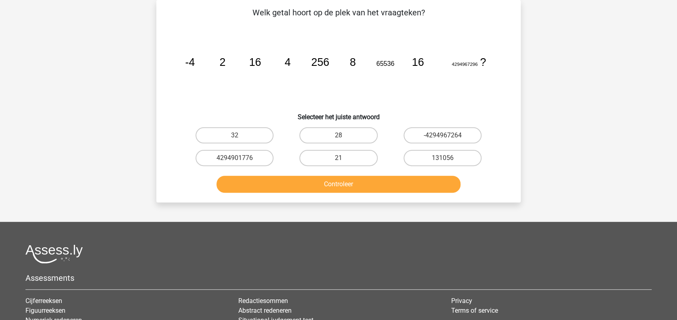
scroll to position [0, 0]
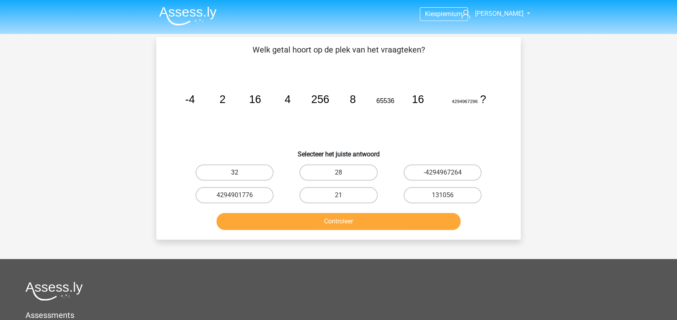
click at [262, 168] on label "32" at bounding box center [235, 172] width 78 height 16
click at [240, 172] on input "32" at bounding box center [237, 174] width 5 height 5
radio input "true"
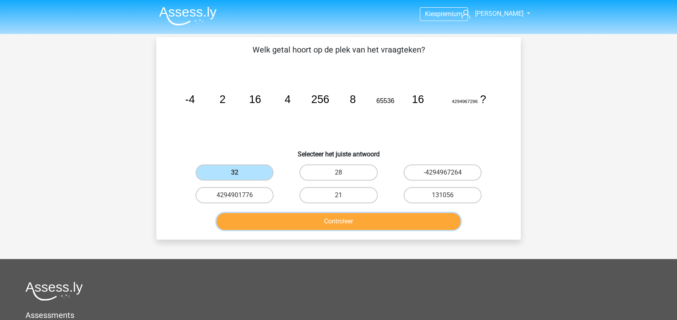
click at [307, 218] on button "Controleer" at bounding box center [339, 221] width 244 height 17
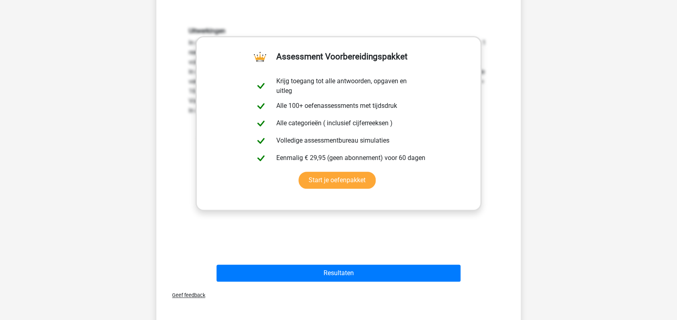
scroll to position [225, 0]
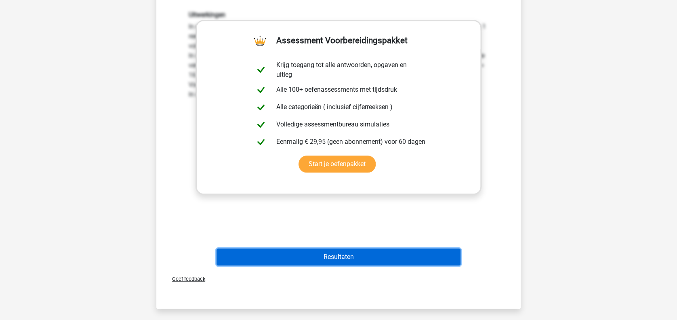
click at [443, 253] on button "Resultaten" at bounding box center [339, 256] width 244 height 17
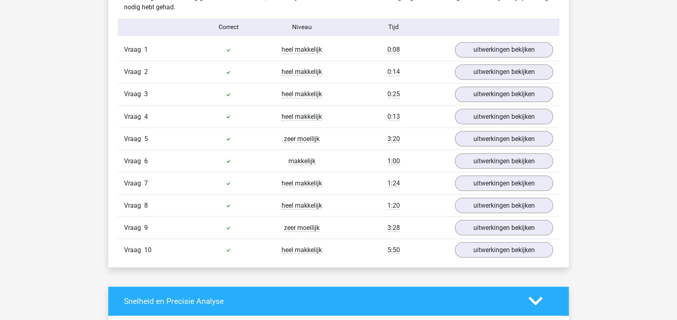
scroll to position [659, 0]
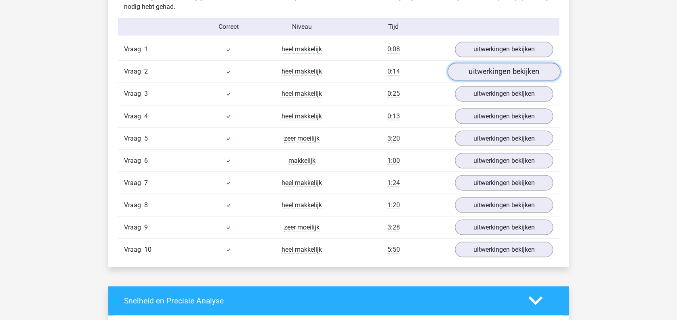
click at [529, 64] on link "uitwerkingen bekijken" at bounding box center [504, 72] width 113 height 18
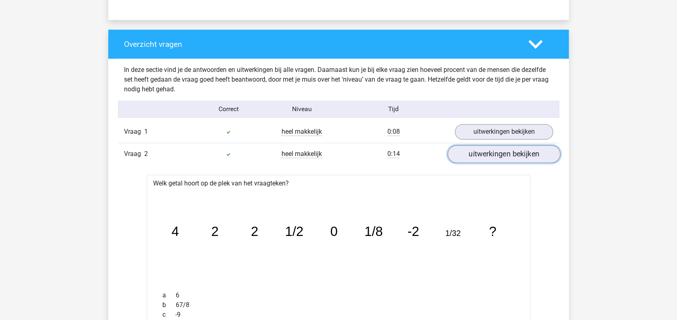
scroll to position [574, 0]
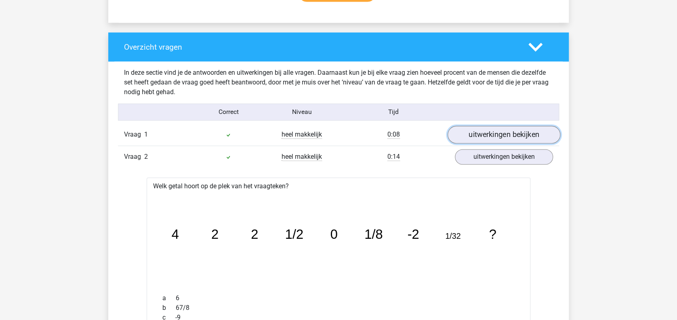
click at [520, 126] on link "uitwerkingen bekijken" at bounding box center [504, 135] width 113 height 18
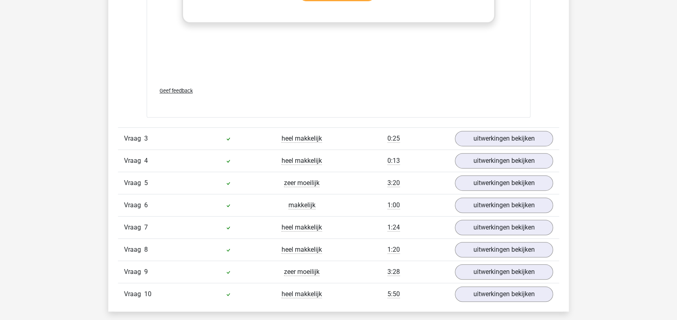
scroll to position [1612, 0]
click at [511, 127] on div "Vraag 3 heel makkelijk 0:25 uitwerkingen bekijken" at bounding box center [338, 137] width 441 height 22
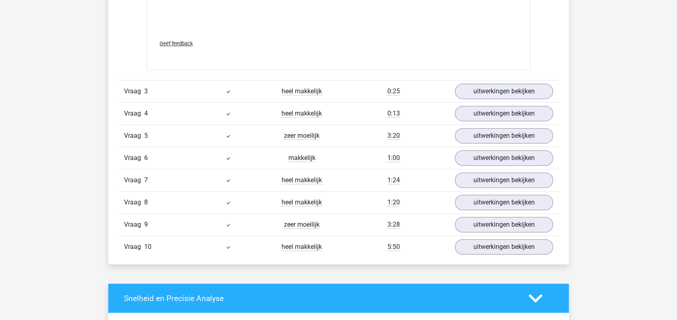
scroll to position [1659, 0]
click at [530, 96] on link "uitwerkingen bekijken" at bounding box center [504, 91] width 113 height 18
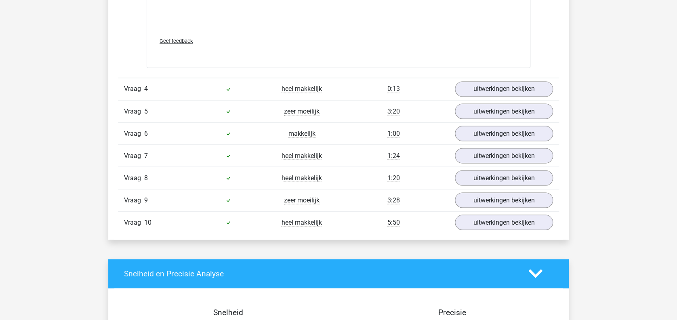
scroll to position [2218, 0]
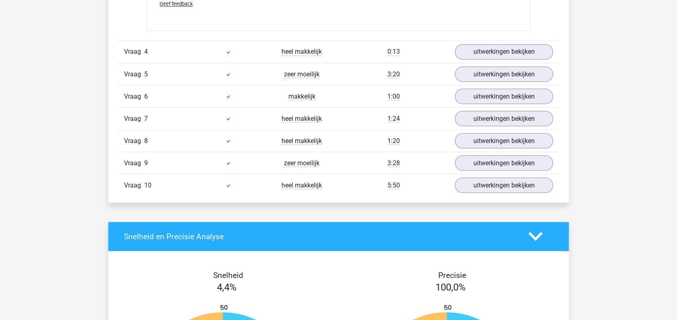
click at [512, 63] on div "Vraag 5 zeer moeilijk 3:20 uitwerkingen bekijken" at bounding box center [338, 74] width 441 height 22
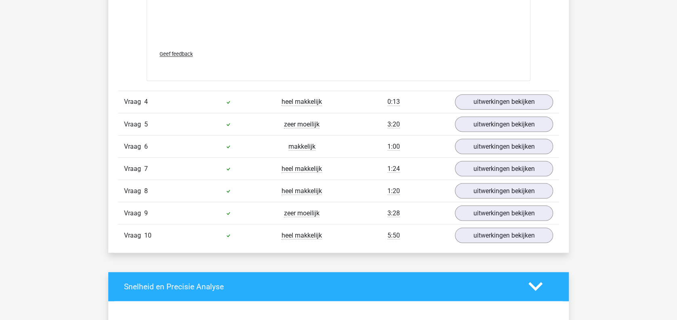
scroll to position [2169, 0]
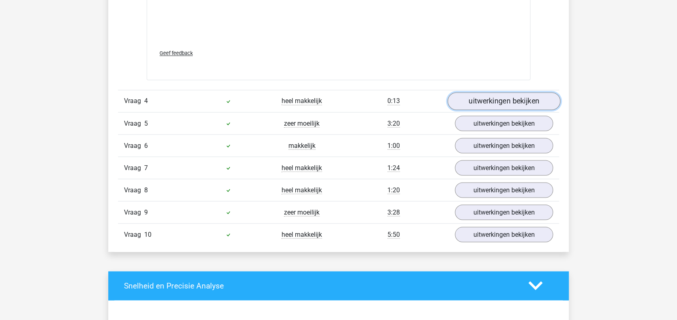
click at [516, 103] on link "uitwerkingen bekijken" at bounding box center [504, 101] width 113 height 18
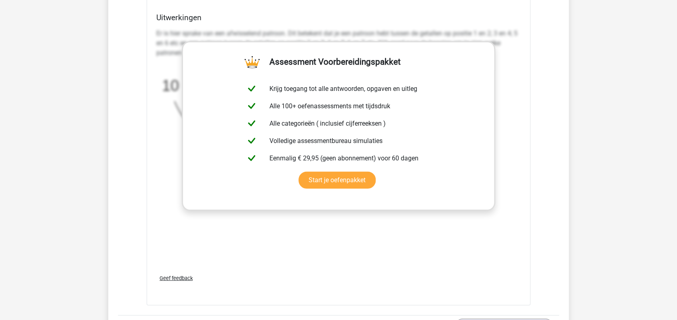
scroll to position [2674, 0]
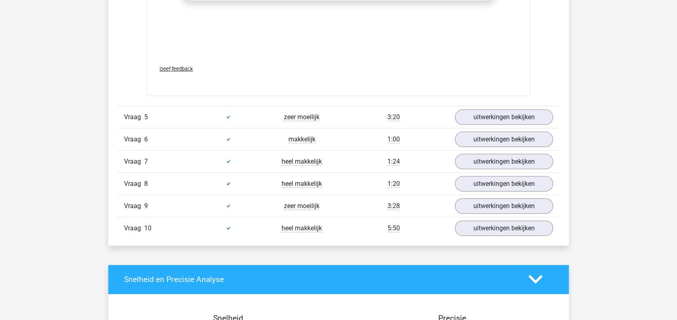
click at [511, 126] on div "Vraag 5 zeer moeilijk 3:20 uitwerkingen bekijken" at bounding box center [338, 117] width 441 height 22
click at [494, 115] on link "uitwerkingen bekijken" at bounding box center [504, 117] width 113 height 18
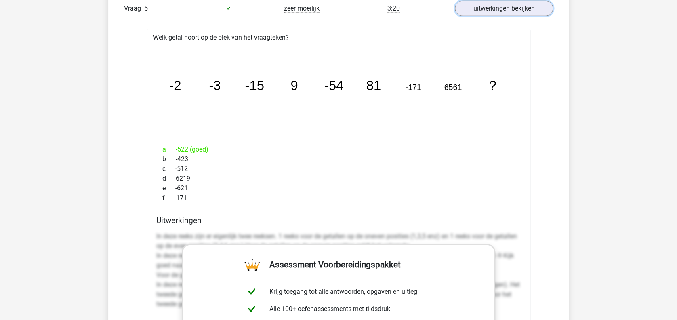
scroll to position [2785, 0]
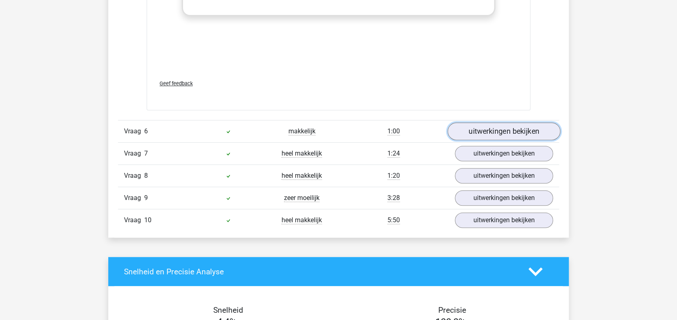
click at [538, 135] on link "uitwerkingen bekijken" at bounding box center [504, 131] width 113 height 18
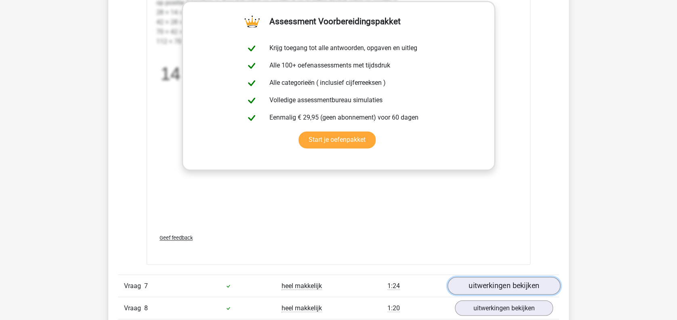
click at [516, 288] on link "uitwerkingen bekijken" at bounding box center [504, 286] width 113 height 18
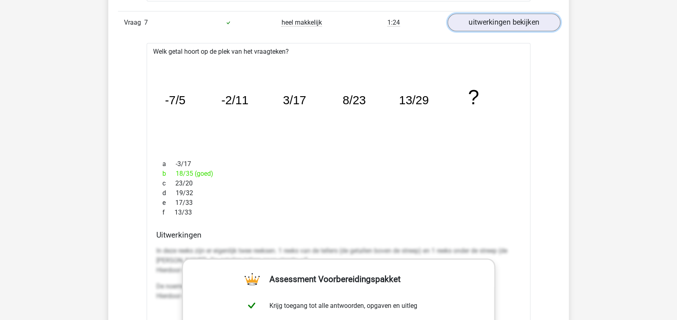
scroll to position [3810, 0]
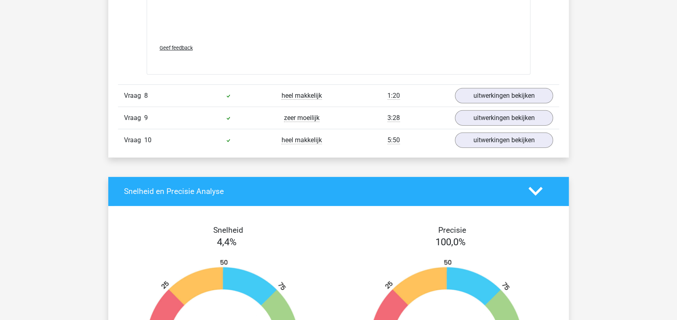
scroll to position [4256, 0]
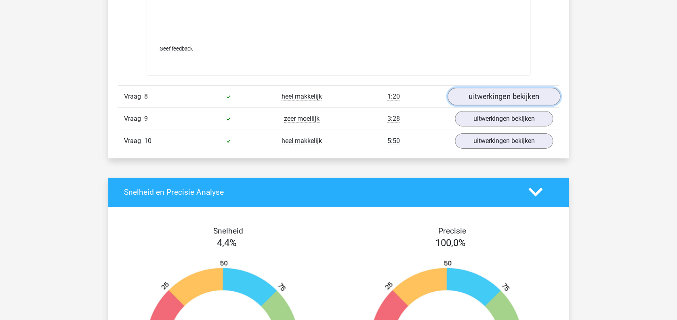
click at [501, 92] on link "uitwerkingen bekijken" at bounding box center [504, 97] width 113 height 18
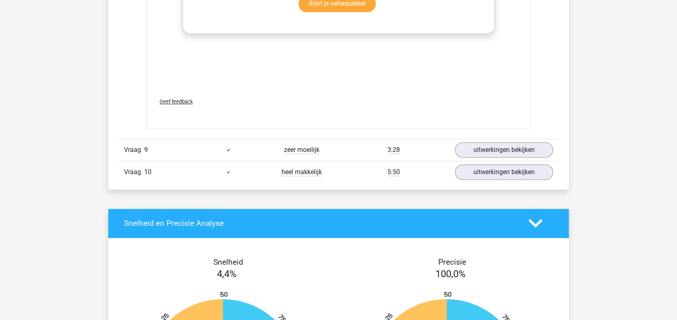
scroll to position [4728, 0]
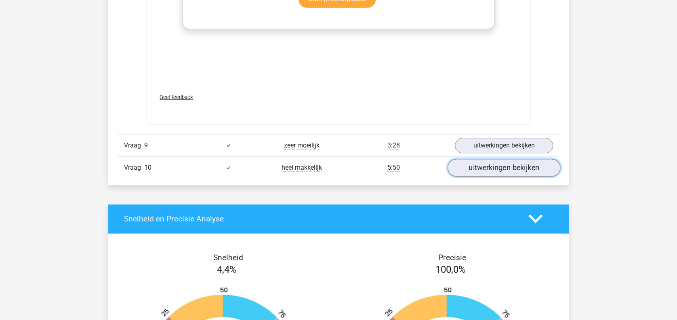
click at [524, 159] on link "uitwerkingen bekijken" at bounding box center [504, 168] width 113 height 18
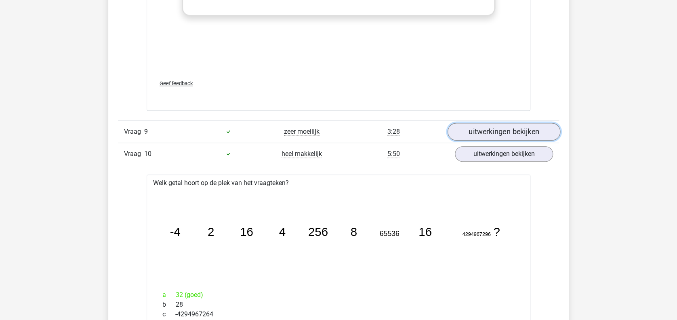
click at [503, 130] on link "uitwerkingen bekijken" at bounding box center [504, 132] width 113 height 18
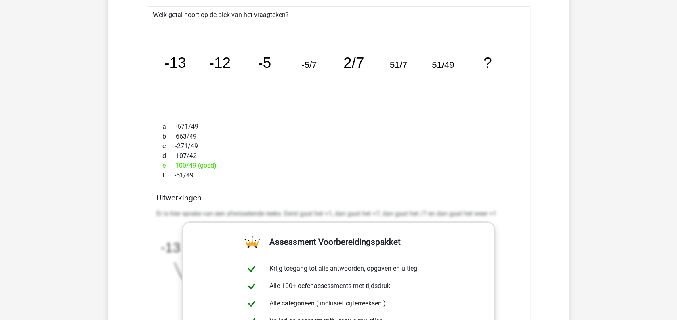
scroll to position [4883, 0]
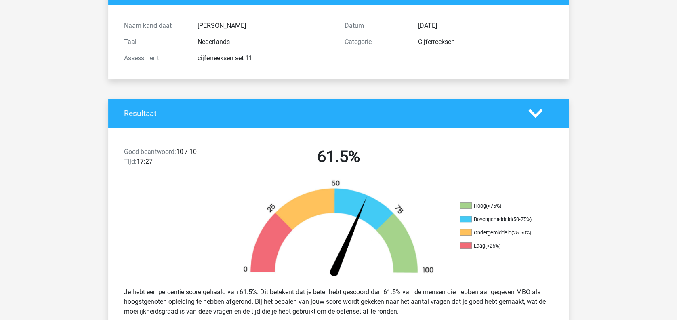
scroll to position [0, 0]
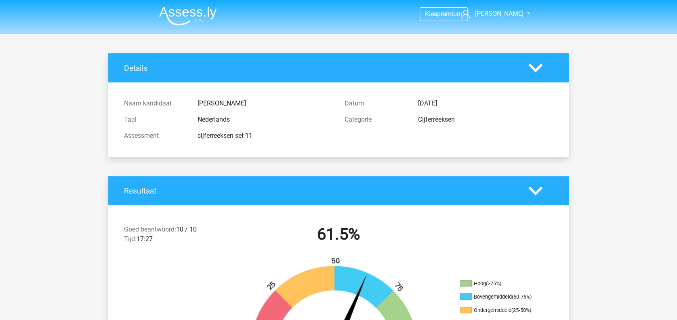
click at [171, 14] on img at bounding box center [187, 15] width 57 height 19
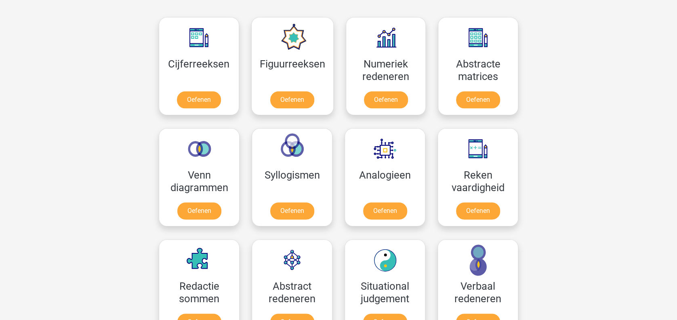
scroll to position [362, 0]
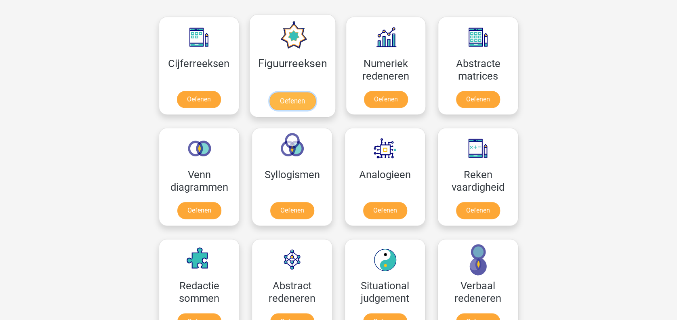
click at [300, 93] on link "Oefenen" at bounding box center [292, 101] width 46 height 18
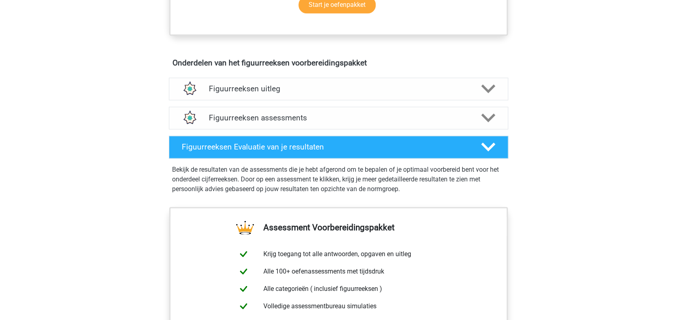
scroll to position [437, 0]
click at [489, 103] on div "Figuurreeksen assessments We raden aan om minimaal 3 oefensets te doen met tijd…" at bounding box center [338, 117] width 371 height 29
click at [487, 101] on div "Figuurreeksen uitleg Er zijn verschillende soorten patronen te herkennen die va…" at bounding box center [338, 88] width 371 height 29
click at [486, 96] on div "Figuurreeksen uitleg" at bounding box center [338, 88] width 339 height 23
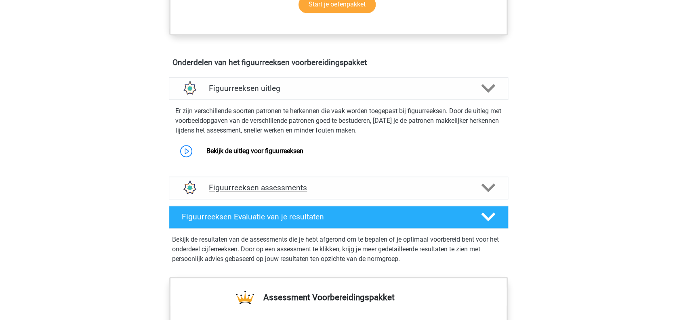
click at [494, 188] on icon at bounding box center [488, 188] width 14 height 14
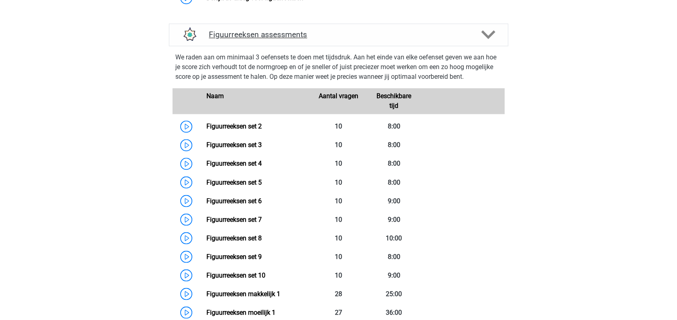
scroll to position [591, 0]
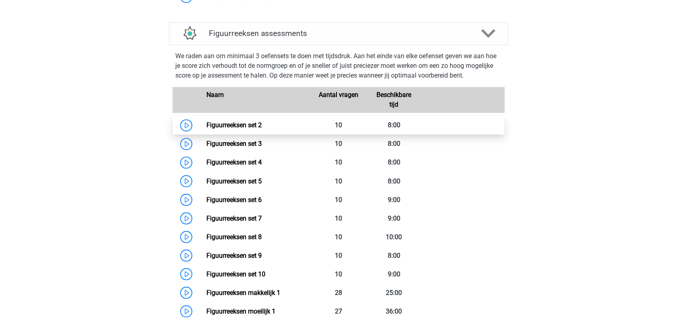
click at [261, 129] on link "Figuurreeksen set 2" at bounding box center [233, 125] width 55 height 8
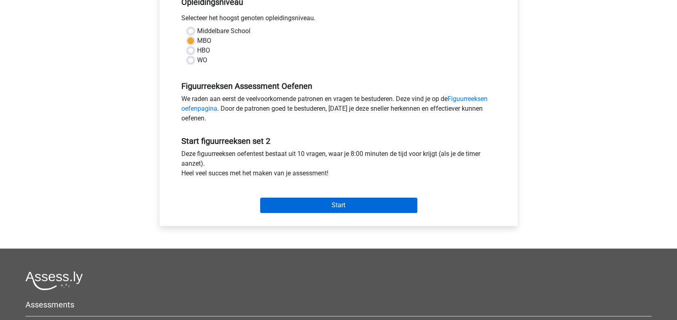
scroll to position [179, 0]
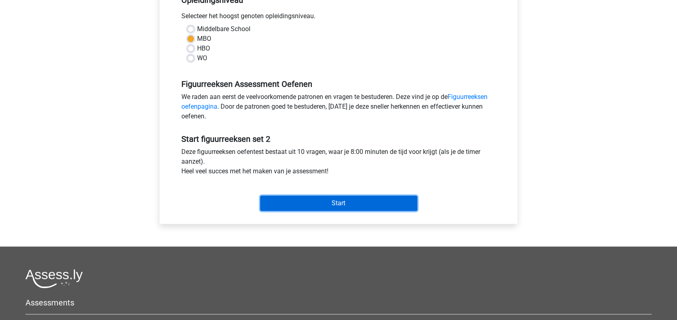
click at [370, 209] on input "Start" at bounding box center [338, 203] width 157 height 15
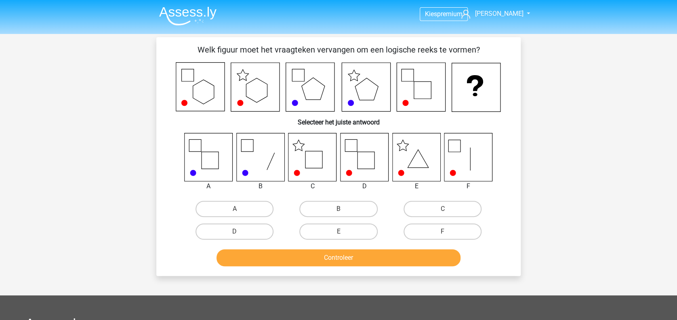
click at [187, 19] on img at bounding box center [187, 15] width 57 height 19
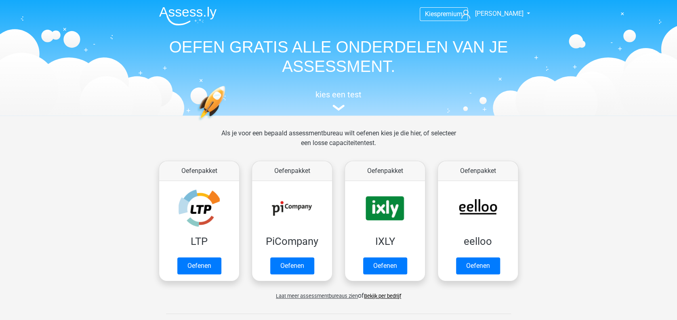
click at [191, 24] on img at bounding box center [187, 15] width 57 height 19
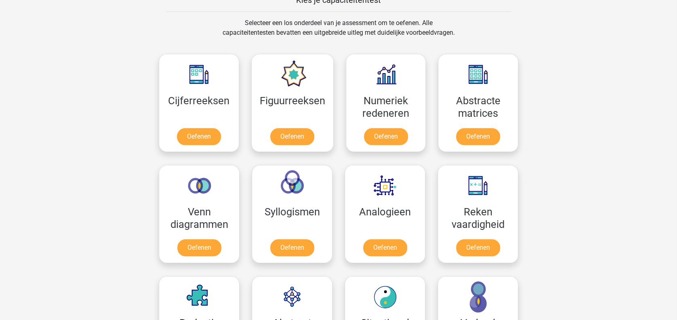
scroll to position [324, 0]
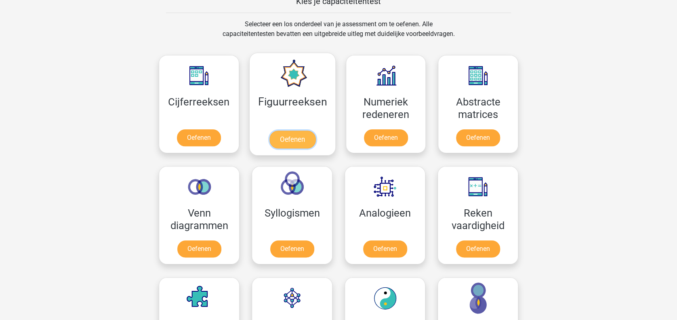
click at [297, 137] on link "Oefenen" at bounding box center [292, 139] width 46 height 18
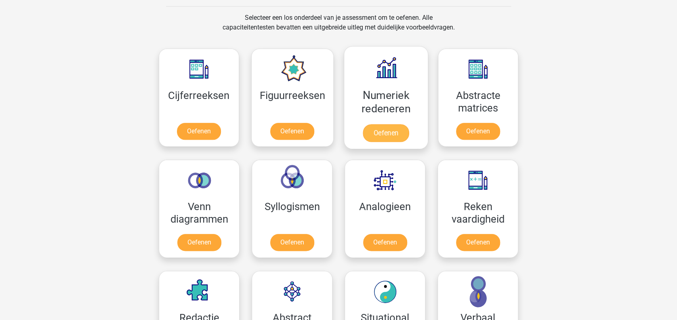
scroll to position [340, 0]
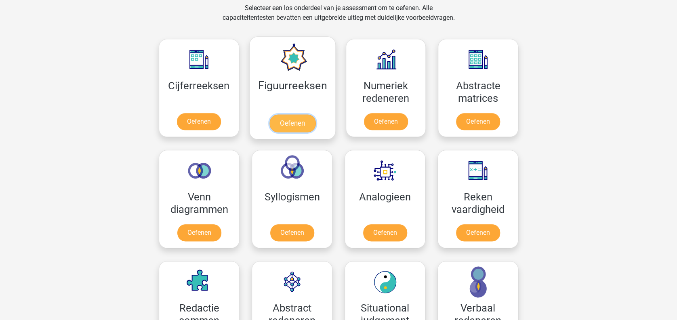
click at [296, 114] on link "Oefenen" at bounding box center [292, 123] width 46 height 18
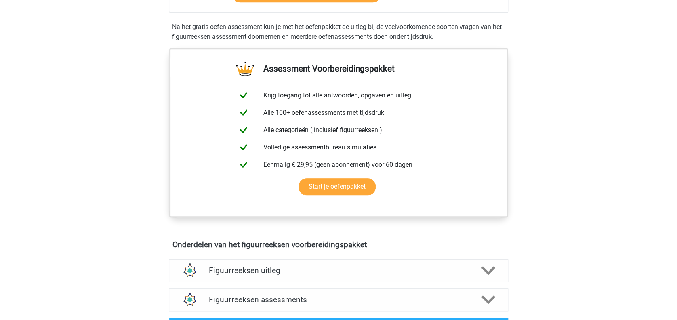
scroll to position [243, 0]
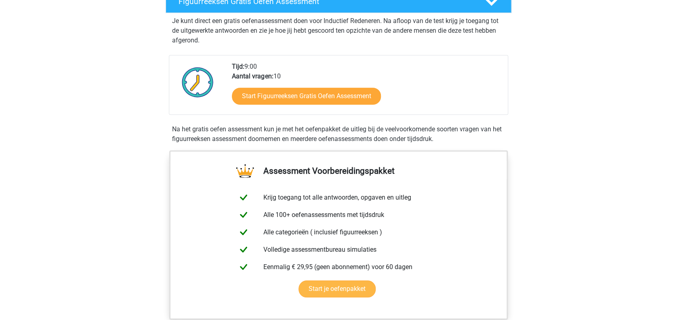
scroll to position [411, 0]
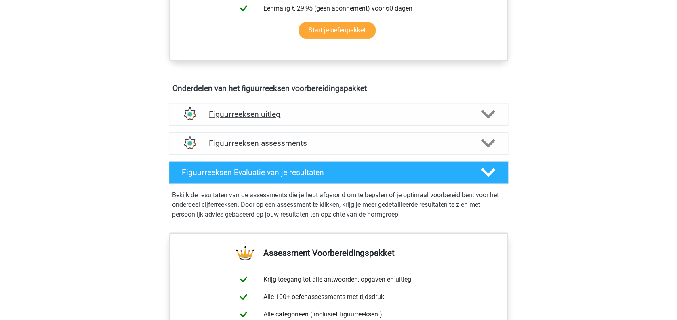
click at [485, 122] on div "Figuurreeksen uitleg" at bounding box center [338, 114] width 339 height 23
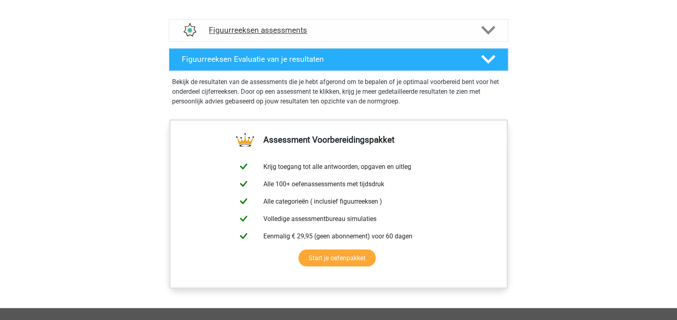
scroll to position [598, 0]
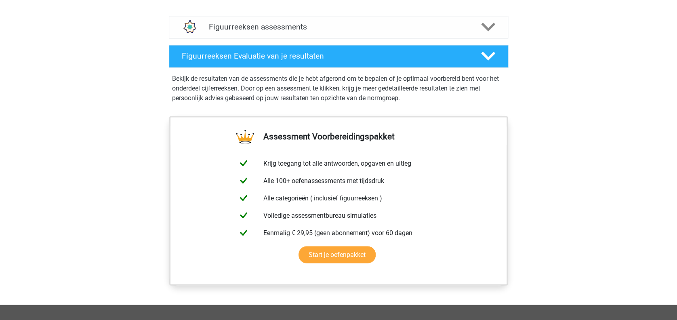
click at [376, 39] on div "Figuurreeksen assessments We raden aan om minimaal 3 oefensets te doen met tijd…" at bounding box center [338, 27] width 371 height 29
click at [350, 29] on h4 "Figuurreeksen assessments" at bounding box center [338, 26] width 259 height 9
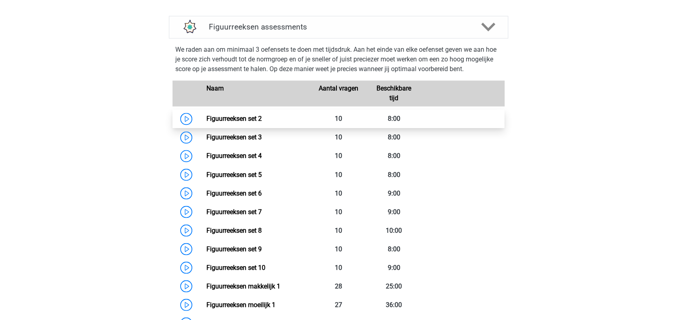
click at [259, 122] on link "Figuurreeksen set 2" at bounding box center [233, 119] width 55 height 8
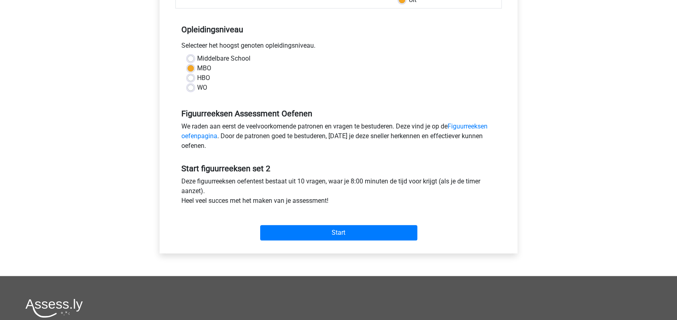
scroll to position [151, 0]
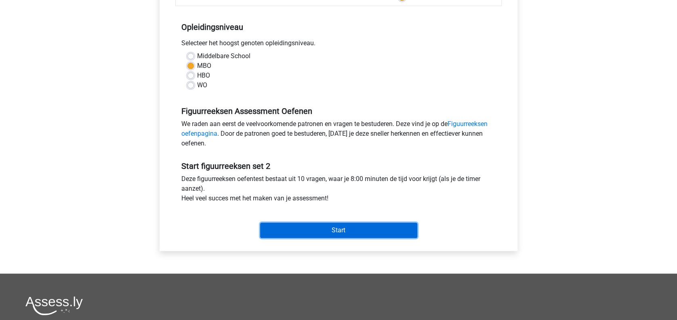
click at [355, 229] on input "Start" at bounding box center [338, 230] width 157 height 15
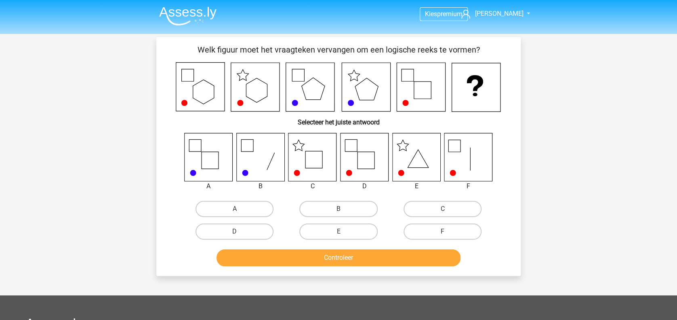
click at [315, 157] on icon at bounding box center [312, 157] width 48 height 48
click at [459, 210] on label "C" at bounding box center [443, 209] width 78 height 16
click at [448, 210] on input "C" at bounding box center [444, 211] width 5 height 5
radio input "true"
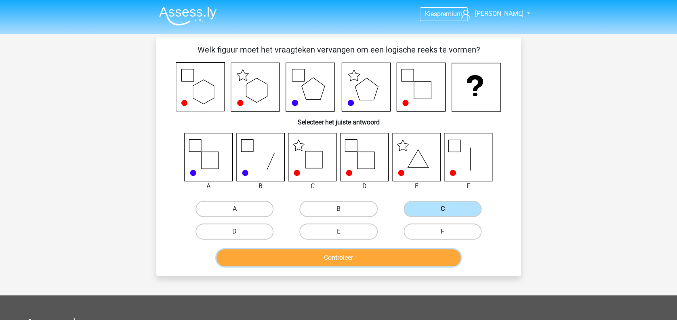
click at [394, 254] on button "Controleer" at bounding box center [339, 257] width 244 height 17
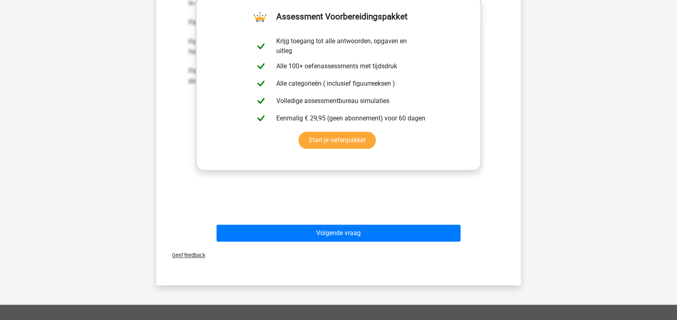
click at [422, 223] on div "Volgende vraag" at bounding box center [338, 231] width 339 height 27
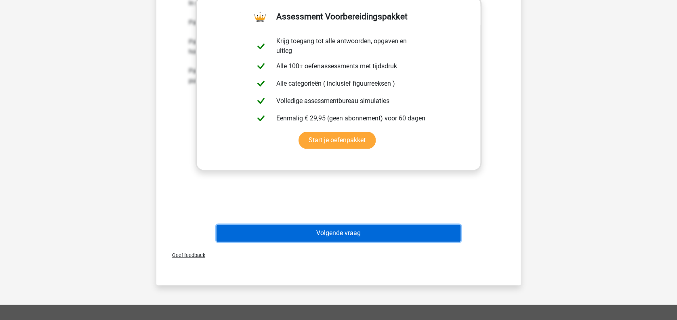
click at [427, 227] on button "Volgende vraag" at bounding box center [339, 233] width 244 height 17
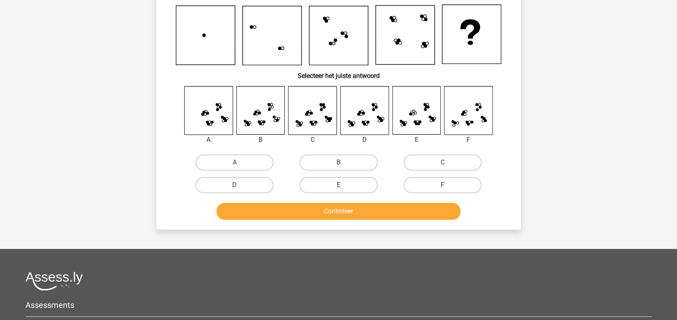
scroll to position [37, 0]
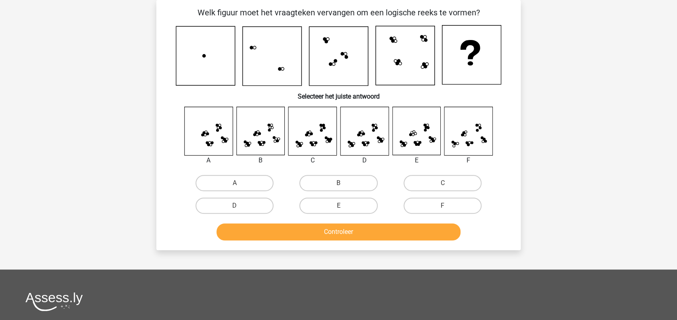
click at [245, 194] on div "D" at bounding box center [235, 205] width 104 height 23
click at [250, 200] on label "D" at bounding box center [235, 206] width 78 height 16
click at [240, 206] on input "D" at bounding box center [237, 208] width 5 height 5
radio input "true"
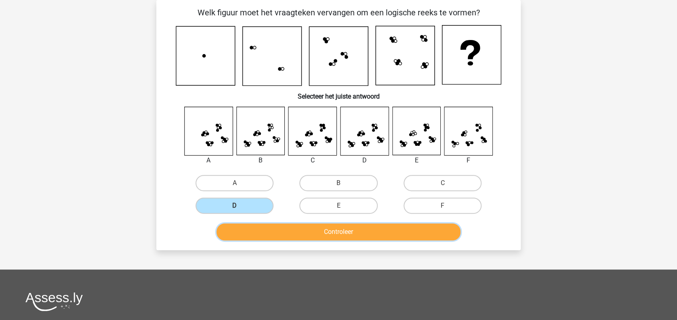
click at [273, 224] on button "Controleer" at bounding box center [339, 231] width 244 height 17
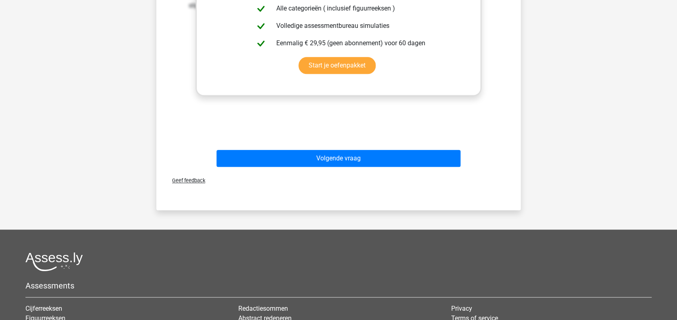
scroll to position [370, 0]
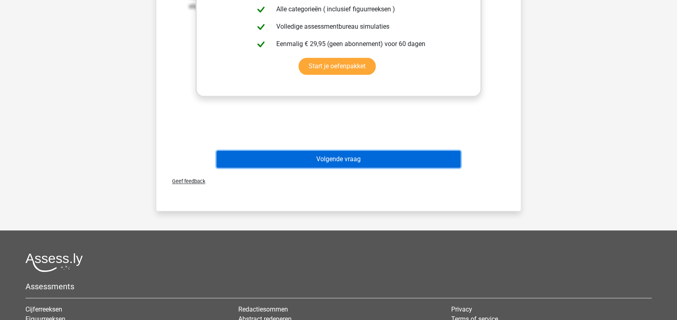
click at [397, 163] on button "Volgende vraag" at bounding box center [339, 159] width 244 height 17
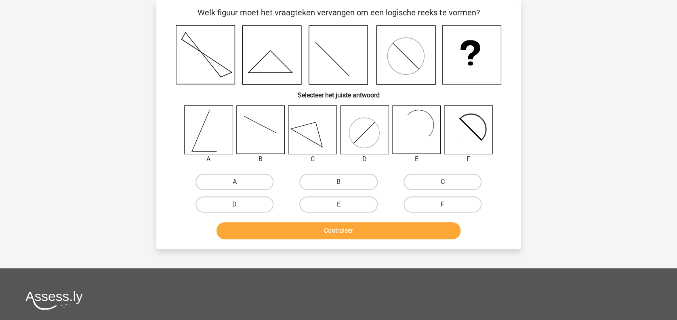
scroll to position [25, 0]
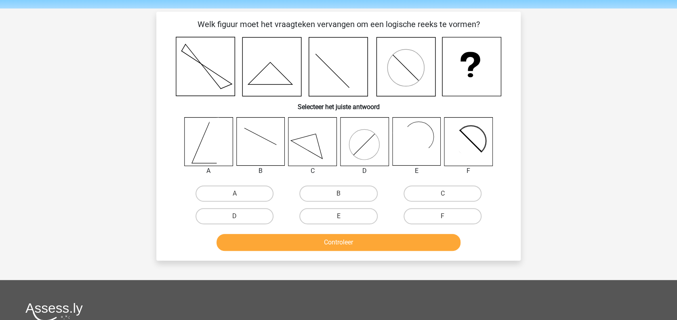
click at [412, 136] on rect at bounding box center [412, 141] width 39 height 39
click at [343, 212] on label "E" at bounding box center [338, 216] width 78 height 16
click at [343, 216] on input "E" at bounding box center [341, 218] width 5 height 5
radio input "true"
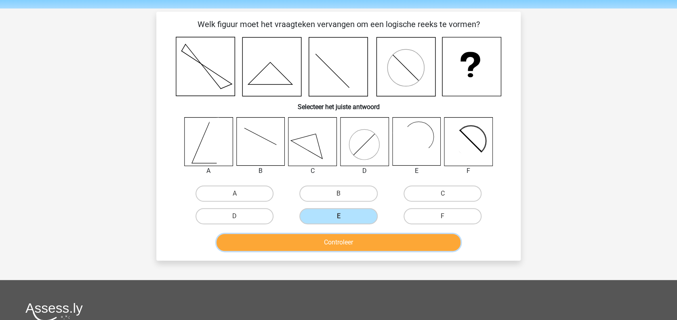
click at [363, 239] on button "Controleer" at bounding box center [339, 242] width 244 height 17
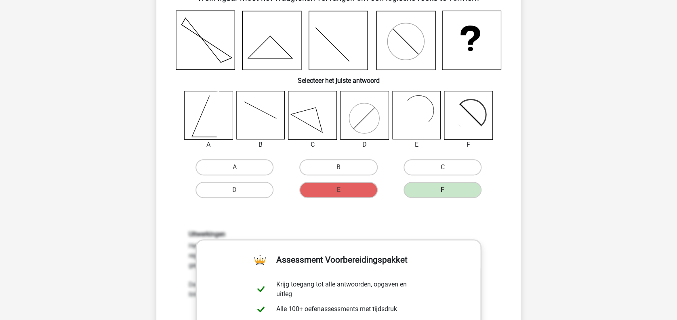
scroll to position [44, 0]
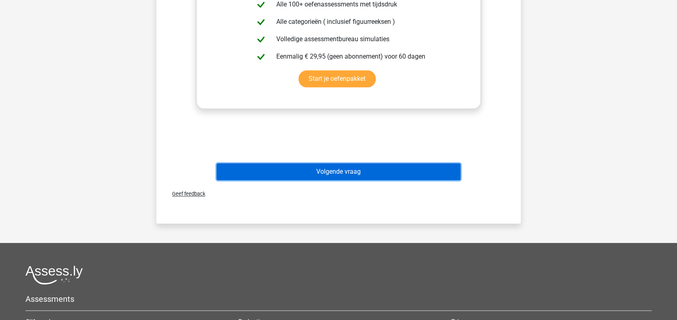
click at [450, 166] on button "Volgende vraag" at bounding box center [339, 171] width 244 height 17
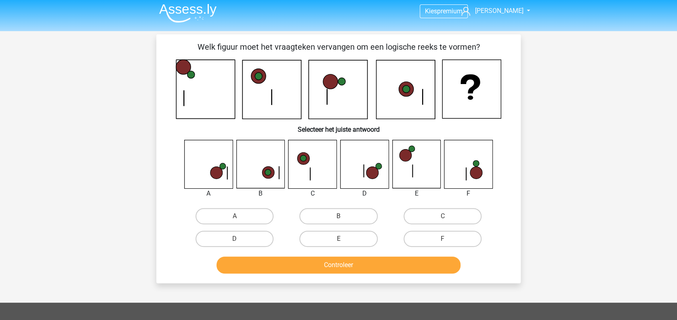
scroll to position [2, 0]
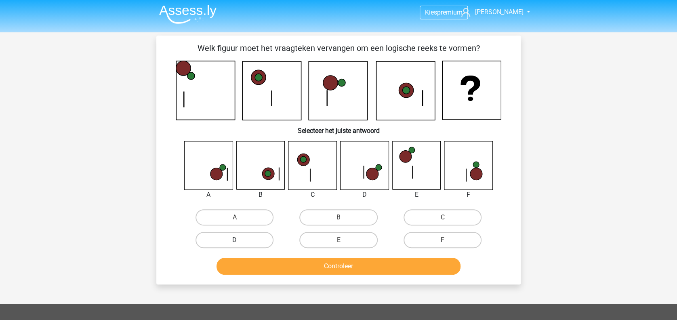
click at [217, 236] on label "D" at bounding box center [235, 240] width 78 height 16
click at [235, 240] on input "D" at bounding box center [237, 242] width 5 height 5
radio input "true"
click at [307, 261] on button "Controleer" at bounding box center [339, 266] width 244 height 17
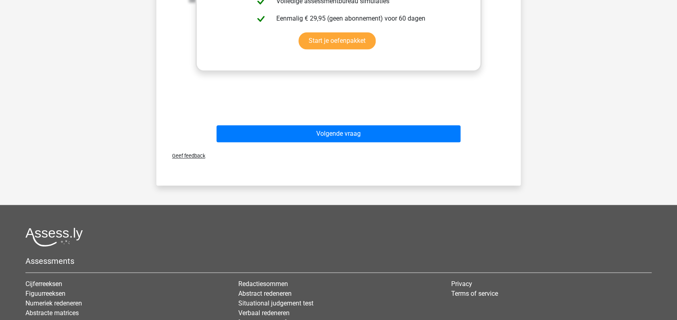
scroll to position [397, 0]
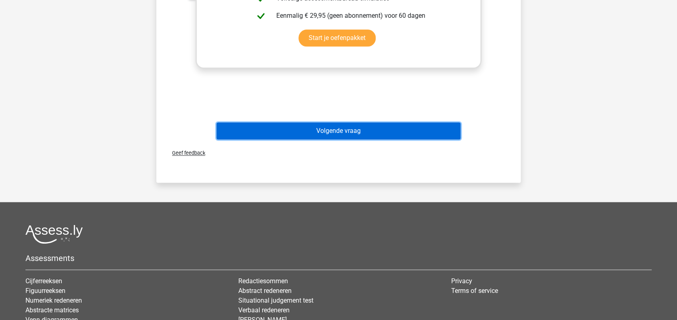
click at [427, 131] on button "Volgende vraag" at bounding box center [339, 130] width 244 height 17
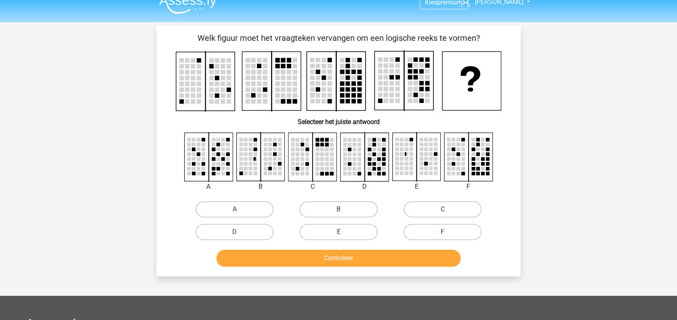
scroll to position [11, 0]
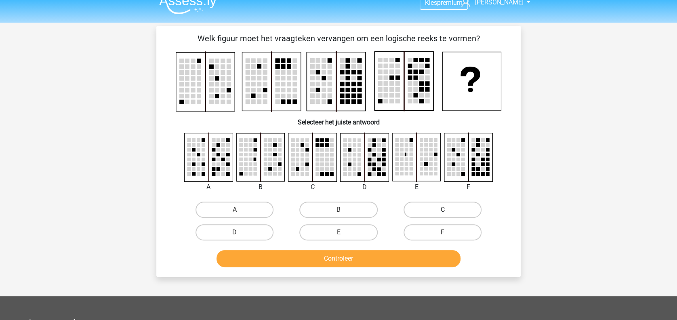
click at [450, 207] on label "C" at bounding box center [443, 210] width 78 height 16
click at [448, 210] on input "C" at bounding box center [444, 212] width 5 height 5
radio input "true"
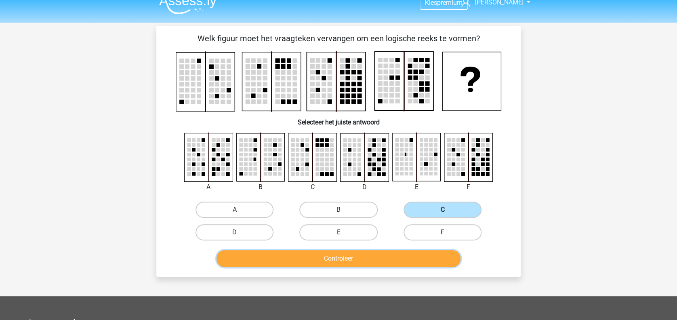
click at [411, 252] on button "Controleer" at bounding box center [339, 258] width 244 height 17
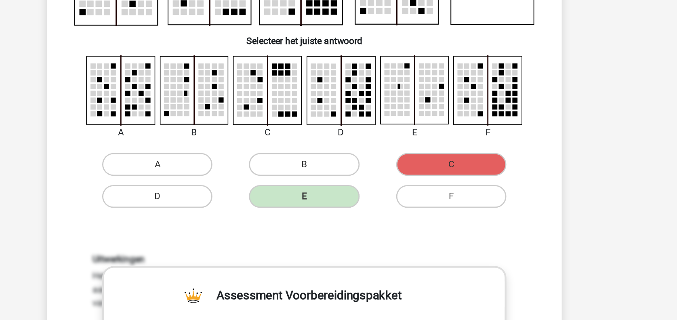
scroll to position [11, 0]
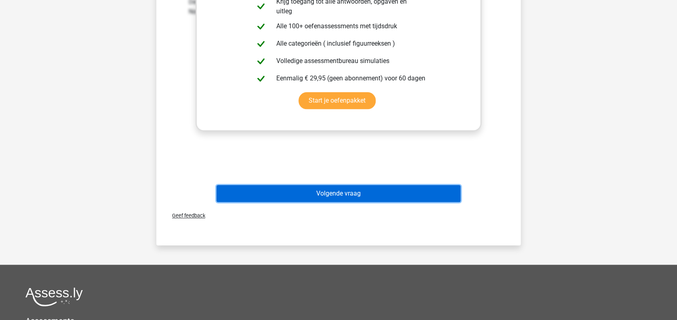
click at [301, 186] on button "Volgende vraag" at bounding box center [339, 193] width 244 height 17
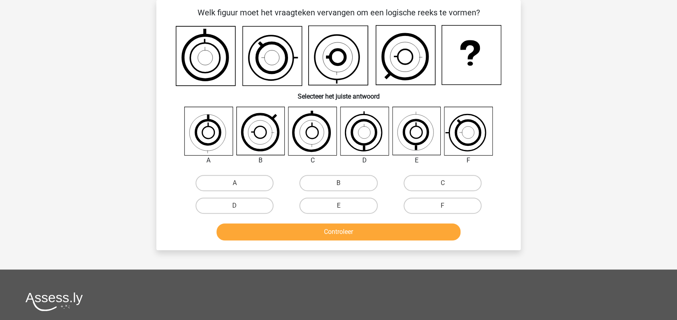
scroll to position [0, 0]
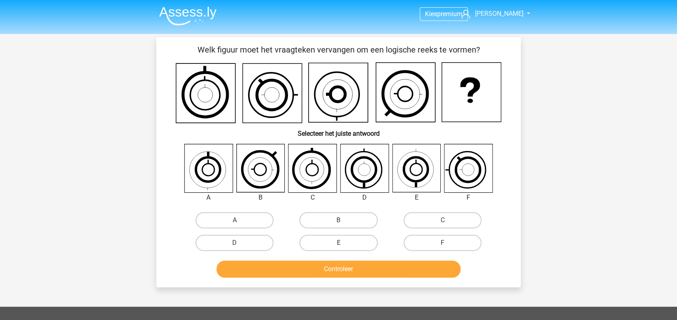
click at [362, 184] on icon at bounding box center [365, 168] width 48 height 48
click at [245, 242] on label "D" at bounding box center [235, 243] width 78 height 16
click at [240, 243] on input "D" at bounding box center [237, 245] width 5 height 5
radio input "true"
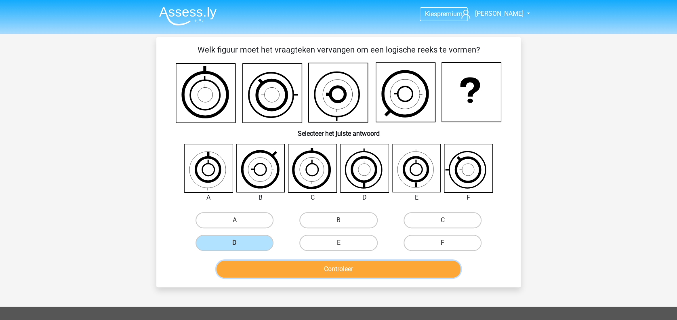
click at [288, 271] on button "Controleer" at bounding box center [339, 269] width 244 height 17
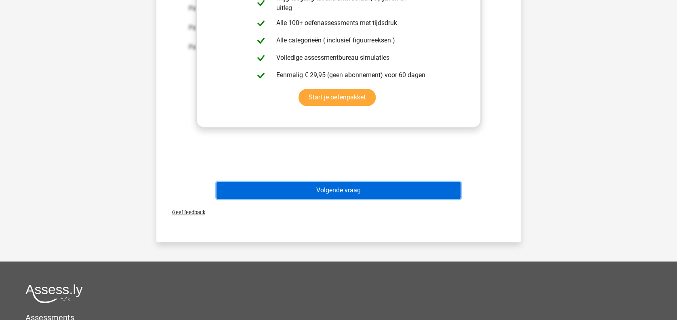
click at [452, 189] on button "Volgende vraag" at bounding box center [339, 190] width 244 height 17
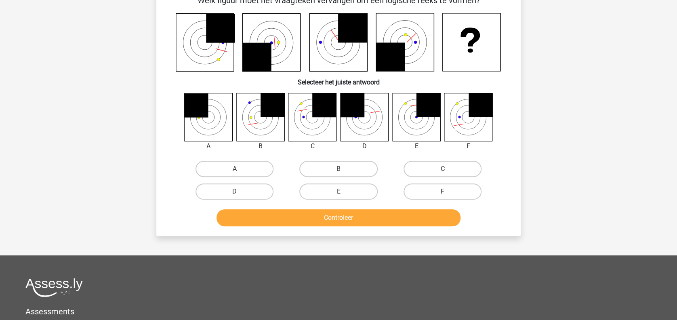
scroll to position [37, 0]
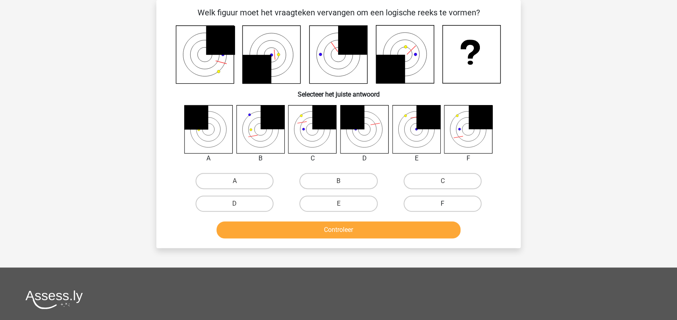
click at [438, 208] on label "F" at bounding box center [443, 204] width 78 height 16
click at [442, 208] on input "F" at bounding box center [444, 206] width 5 height 5
radio input "true"
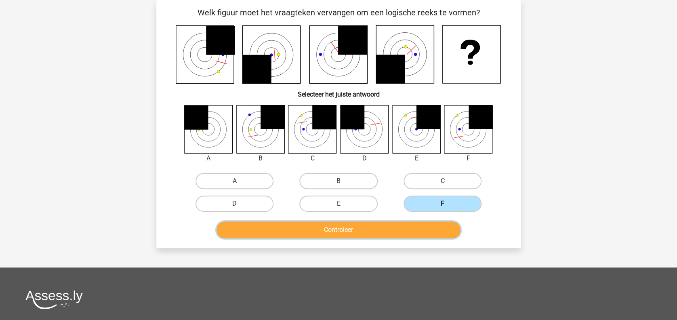
click at [415, 221] on button "Controleer" at bounding box center [339, 229] width 244 height 17
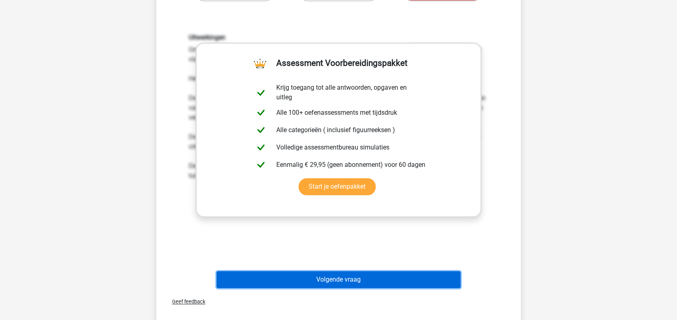
click at [410, 276] on button "Volgende vraag" at bounding box center [339, 279] width 244 height 17
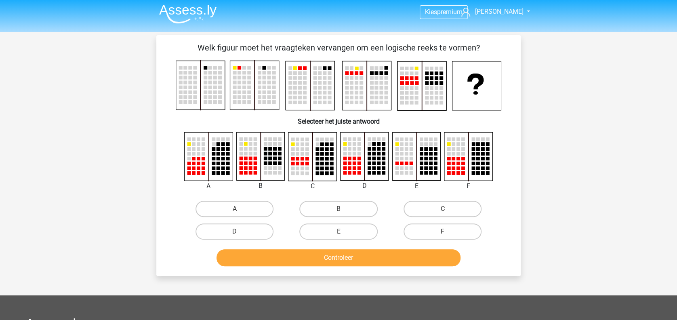
scroll to position [2, 0]
click at [245, 230] on label "D" at bounding box center [235, 232] width 78 height 16
click at [240, 232] on input "D" at bounding box center [237, 234] width 5 height 5
radio input "true"
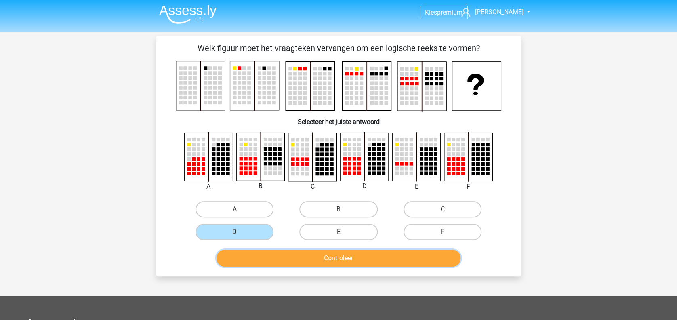
click at [295, 252] on button "Controleer" at bounding box center [339, 258] width 244 height 17
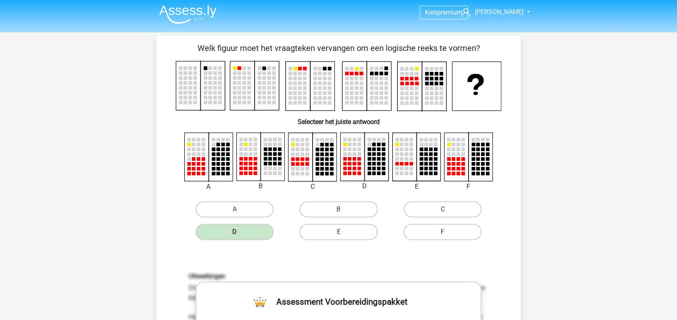
scroll to position [484, 0]
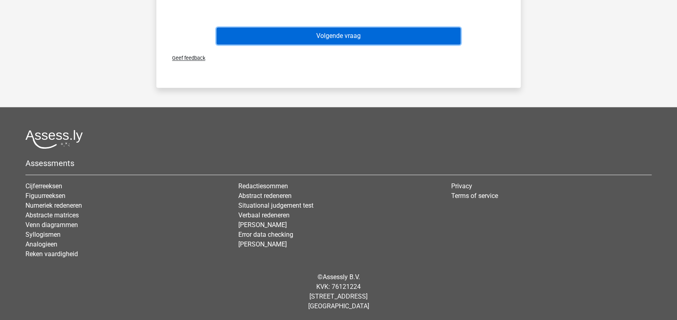
click at [386, 39] on button "Volgende vraag" at bounding box center [339, 35] width 244 height 17
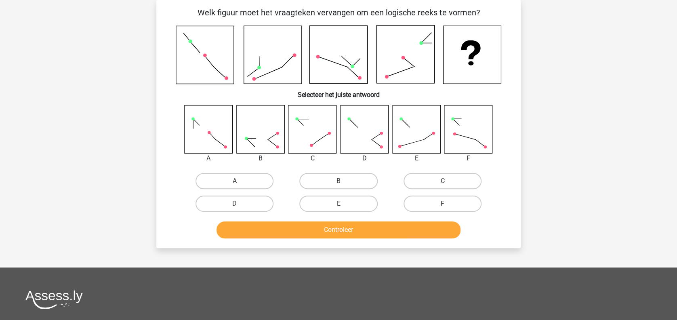
scroll to position [25, 0]
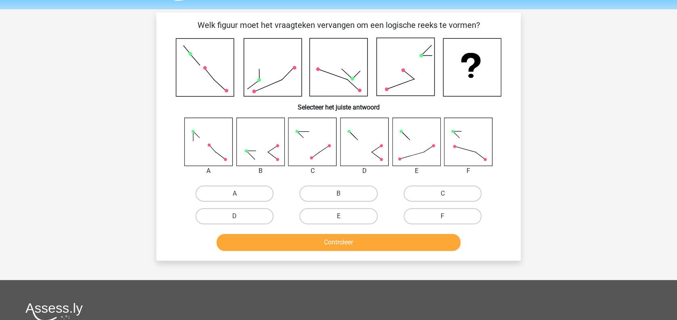
click at [411, 206] on div "F" at bounding box center [443, 216] width 104 height 23
click at [433, 196] on label "C" at bounding box center [443, 193] width 78 height 16
click at [442, 196] on input "C" at bounding box center [444, 195] width 5 height 5
radio input "true"
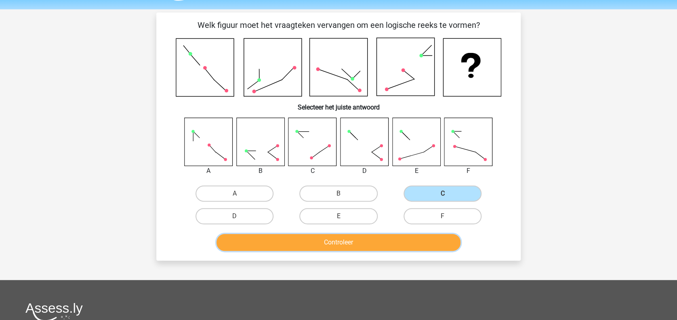
click at [397, 242] on button "Controleer" at bounding box center [339, 242] width 244 height 17
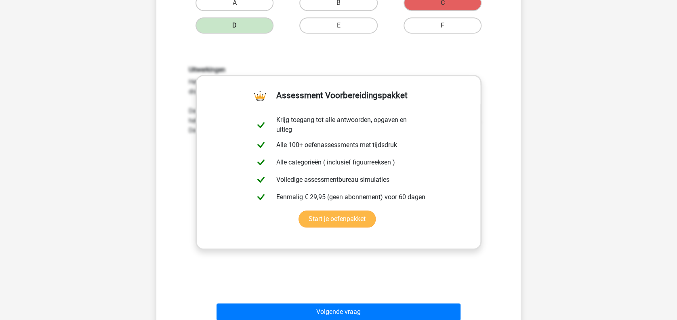
scroll to position [216, 0]
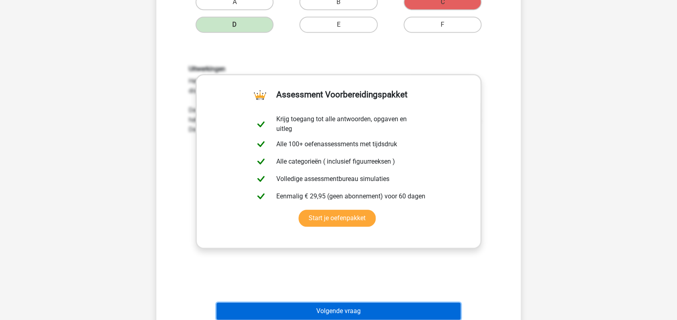
click at [357, 306] on button "Volgende vraag" at bounding box center [339, 311] width 244 height 17
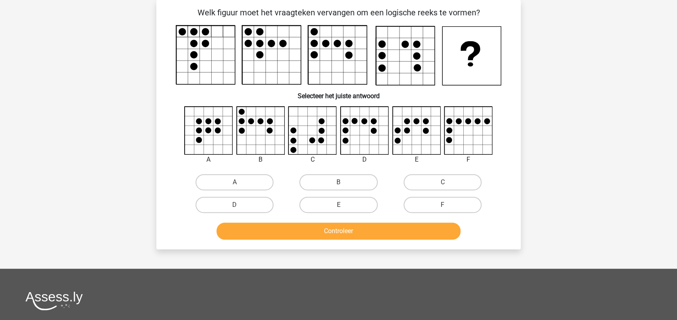
scroll to position [34, 0]
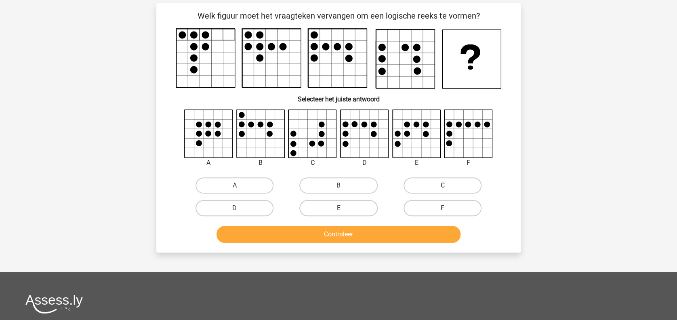
click at [457, 181] on label "C" at bounding box center [443, 185] width 78 height 16
click at [448, 185] on input "C" at bounding box center [444, 187] width 5 height 5
radio input "true"
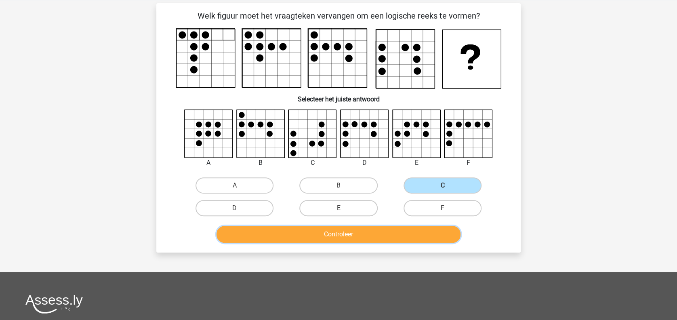
click at [420, 239] on button "Controleer" at bounding box center [339, 234] width 244 height 17
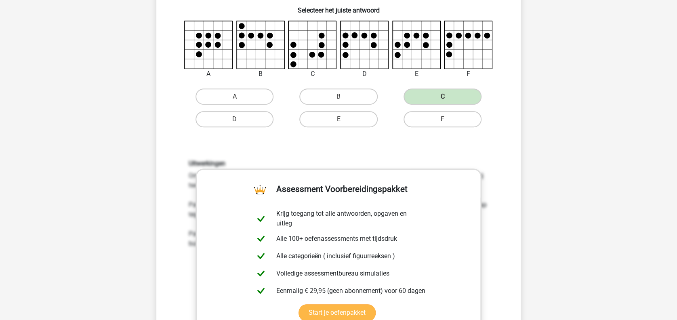
scroll to position [296, 0]
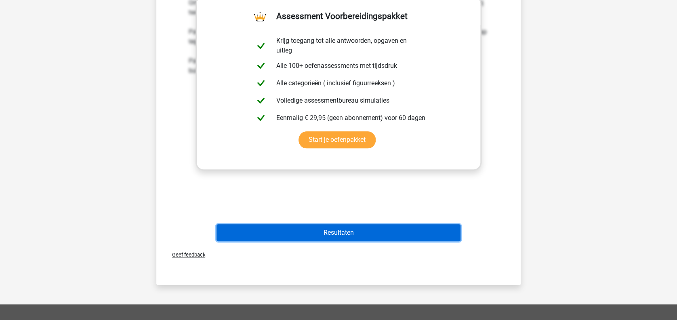
click at [376, 238] on button "Resultaten" at bounding box center [339, 232] width 244 height 17
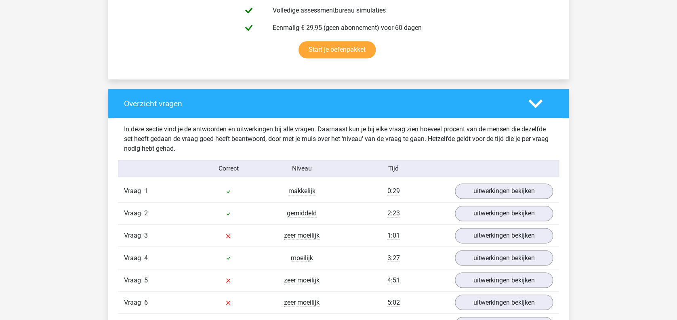
scroll to position [539, 0]
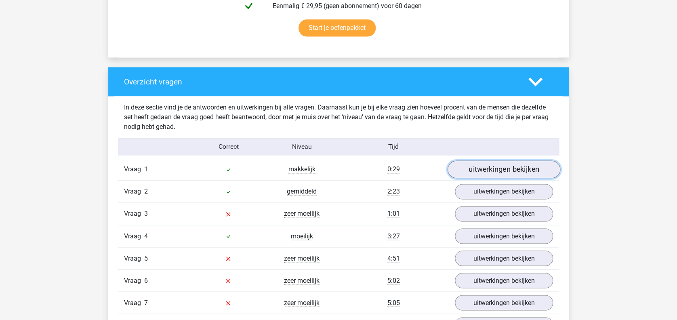
click at [531, 168] on link "uitwerkingen bekijken" at bounding box center [504, 169] width 113 height 18
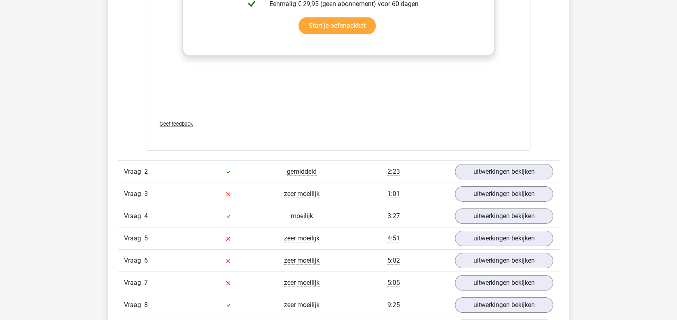
scroll to position [1229, 0]
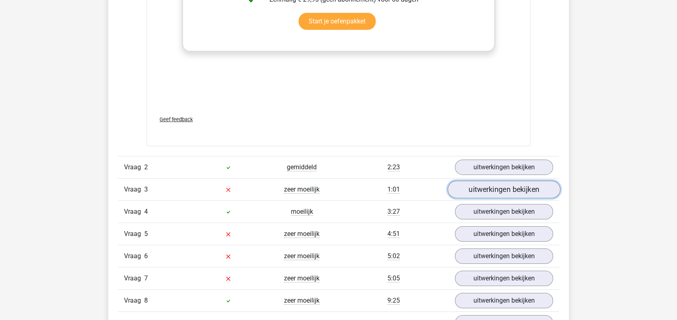
click at [530, 183] on link "uitwerkingen bekijken" at bounding box center [504, 190] width 113 height 18
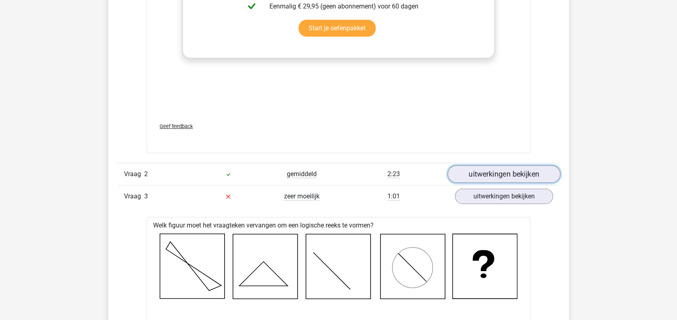
click at [517, 172] on link "uitwerkingen bekijken" at bounding box center [504, 175] width 113 height 18
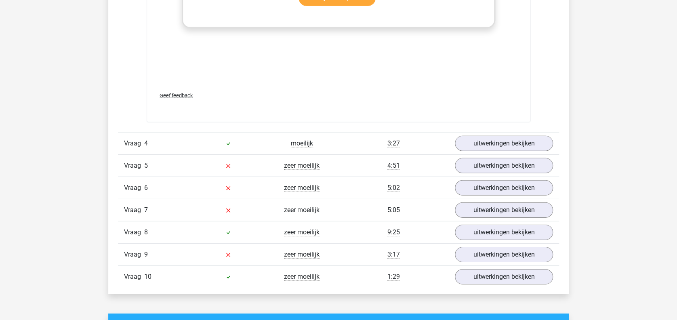
scroll to position [2653, 0]
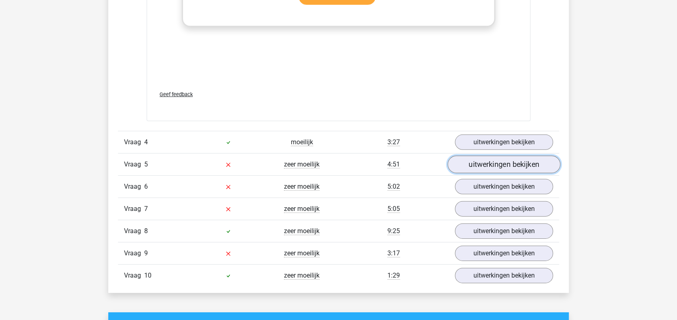
click at [521, 158] on link "uitwerkingen bekijken" at bounding box center [504, 165] width 113 height 18
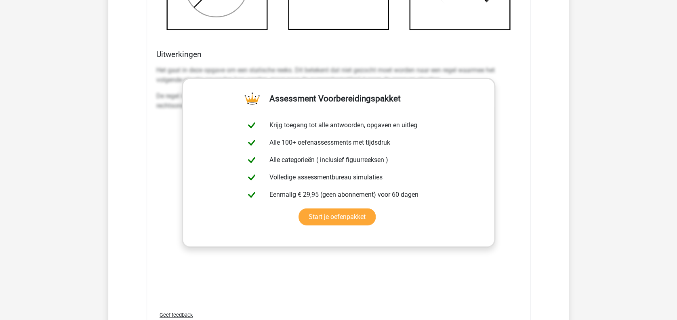
scroll to position [2608, 0]
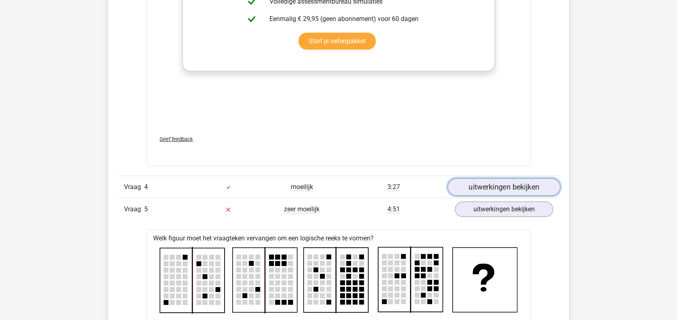
click at [519, 183] on link "uitwerkingen bekijken" at bounding box center [504, 187] width 113 height 18
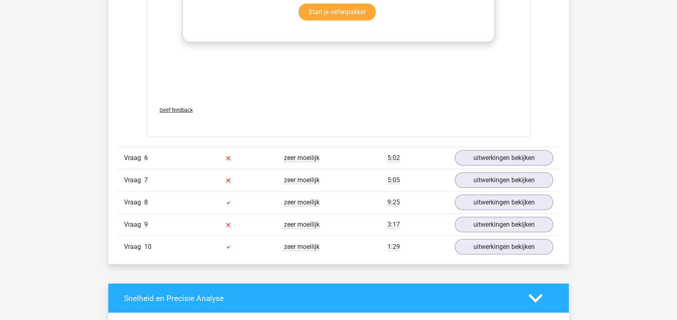
scroll to position [4041, 0]
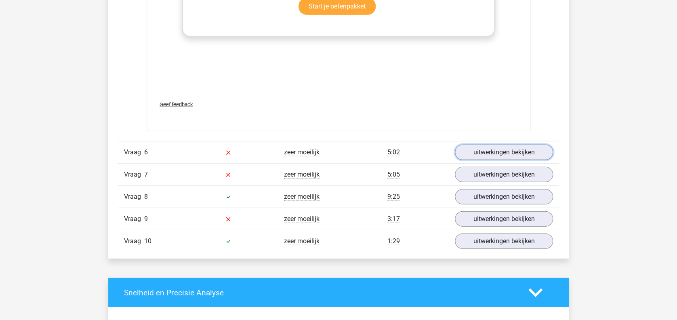
click at [501, 158] on link "uitwerkingen bekijken" at bounding box center [504, 152] width 98 height 15
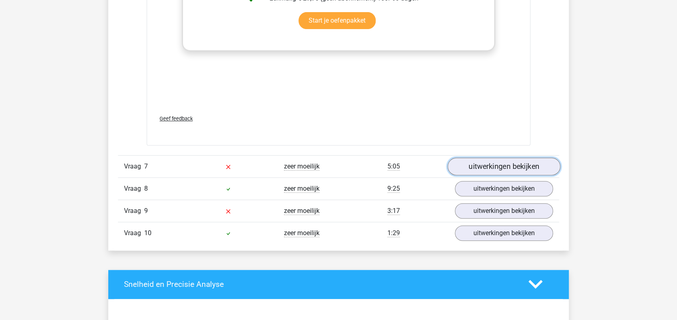
click at [501, 158] on link "uitwerkingen bekijken" at bounding box center [504, 167] width 113 height 18
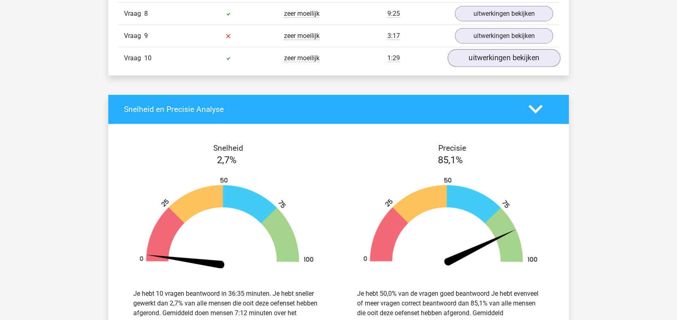
scroll to position [5561, 0]
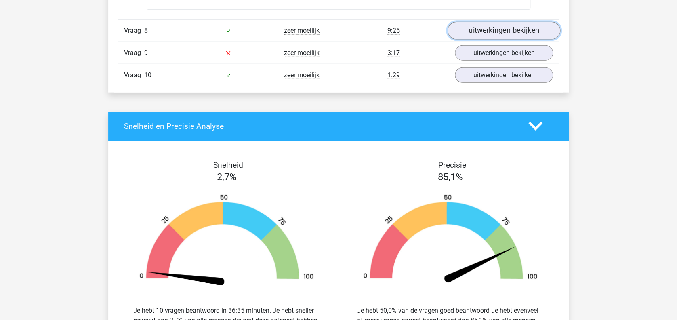
click at [504, 34] on link "uitwerkingen bekijken" at bounding box center [504, 31] width 113 height 18
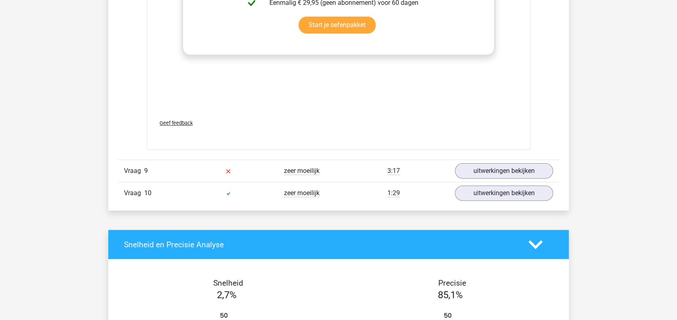
scroll to position [6158, 0]
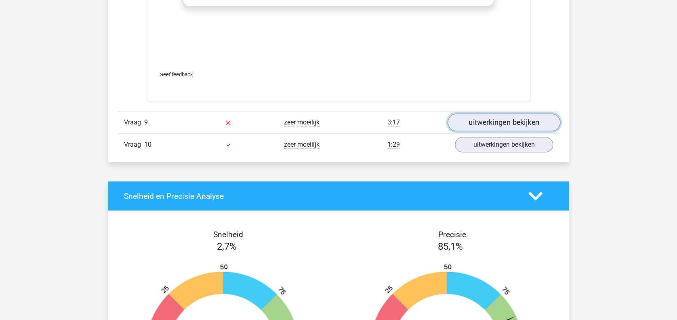
click at [519, 116] on link "uitwerkingen bekijken" at bounding box center [504, 123] width 113 height 18
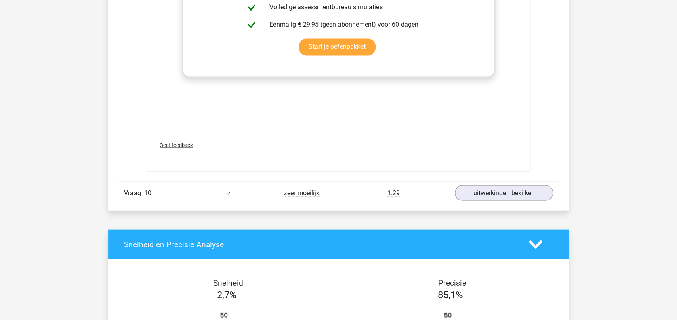
scroll to position [6786, 0]
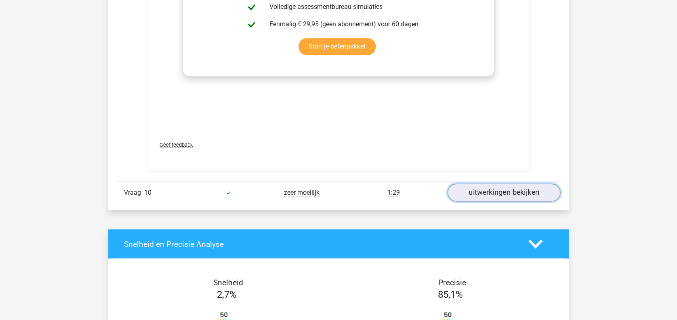
click at [539, 192] on link "uitwerkingen bekijken" at bounding box center [504, 192] width 113 height 18
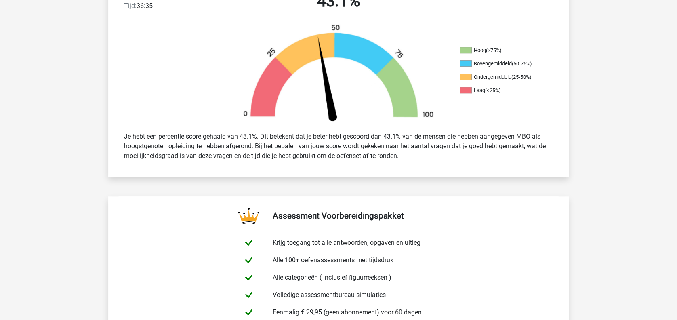
scroll to position [0, 0]
